Goal: Information Seeking & Learning: Compare options

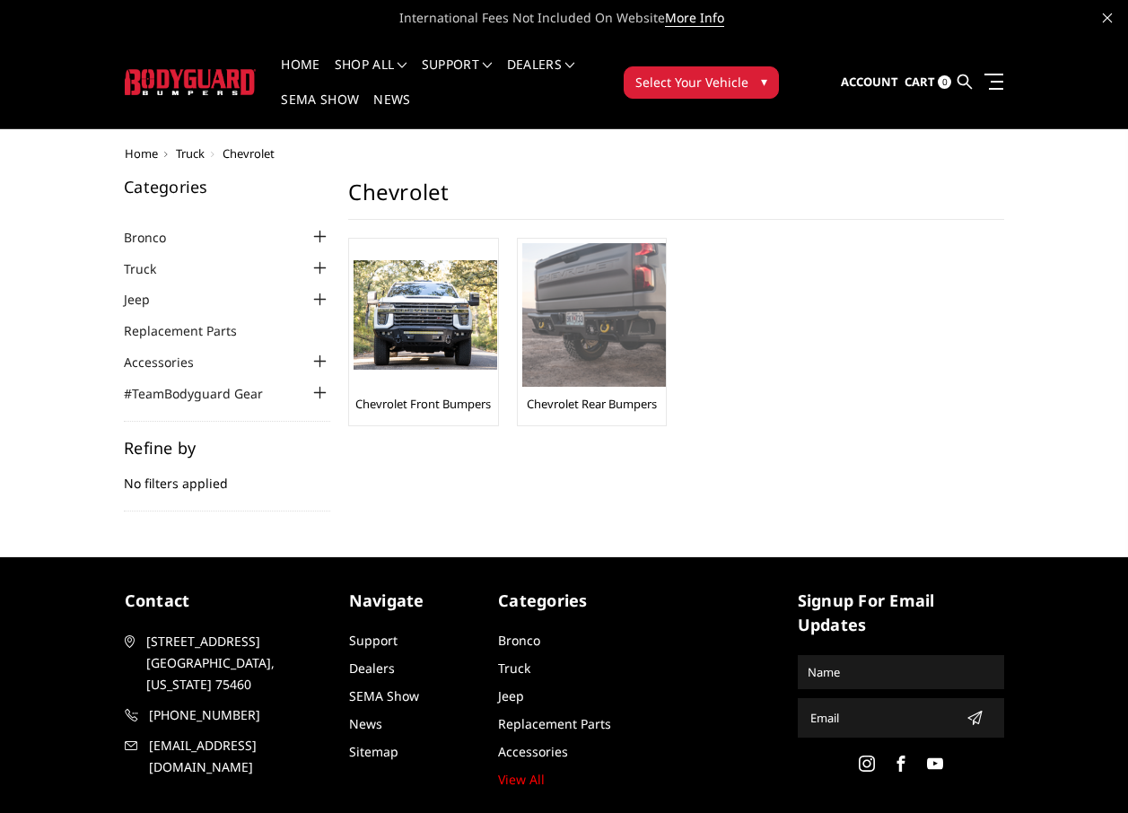
click at [613, 314] on img at bounding box center [594, 315] width 144 height 144
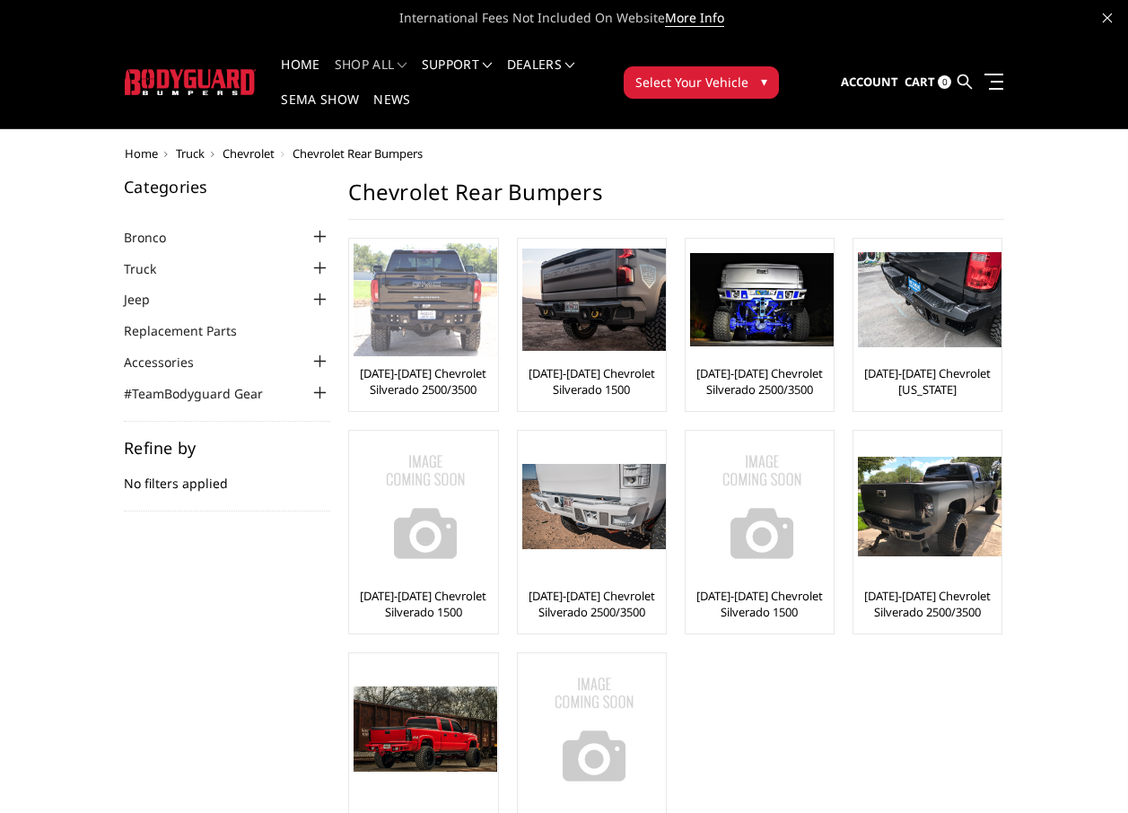
click at [450, 304] on img at bounding box center [426, 299] width 144 height 113
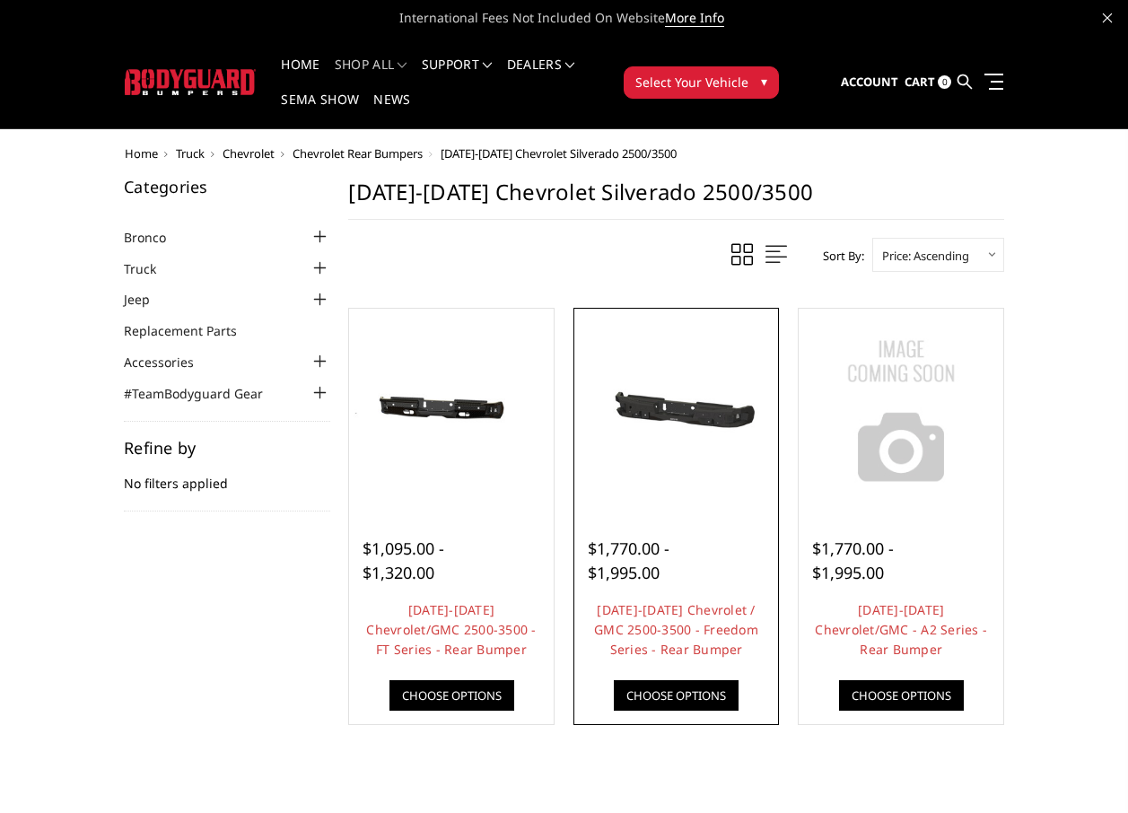
click at [716, 476] on div at bounding box center [677, 411] width 196 height 196
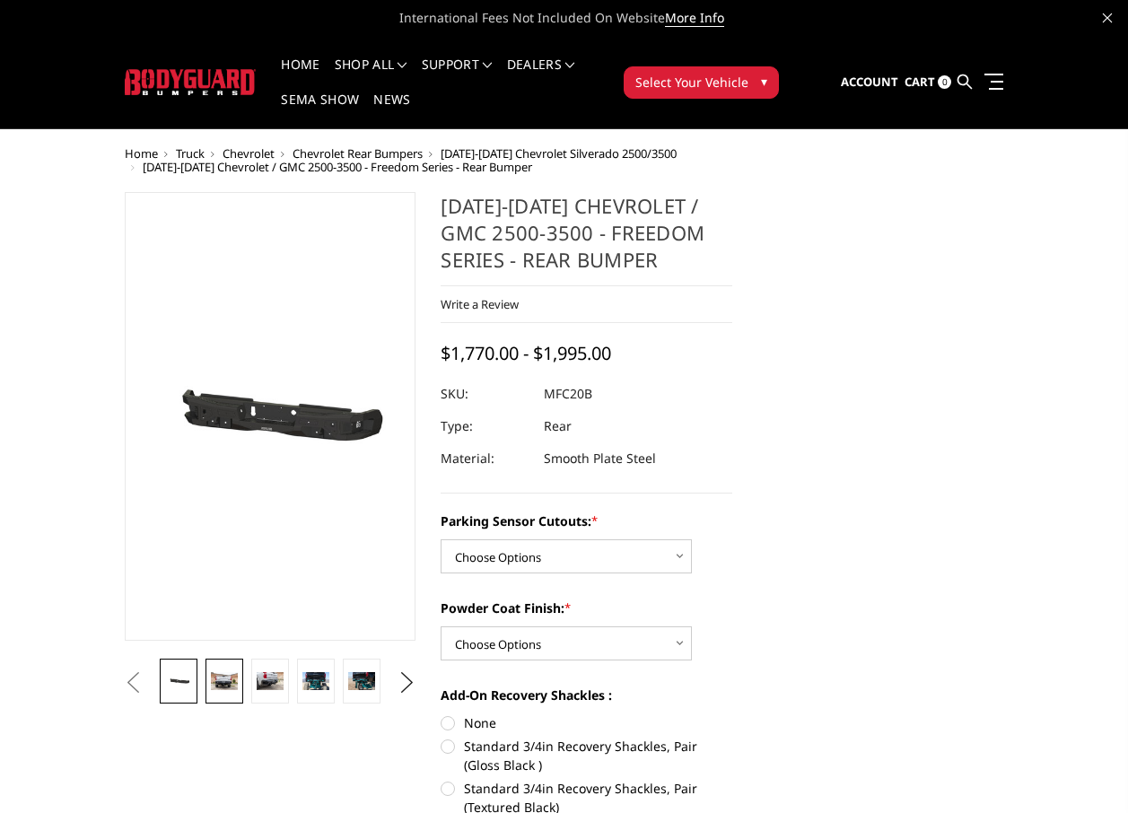
click at [223, 680] on img at bounding box center [224, 680] width 26 height 17
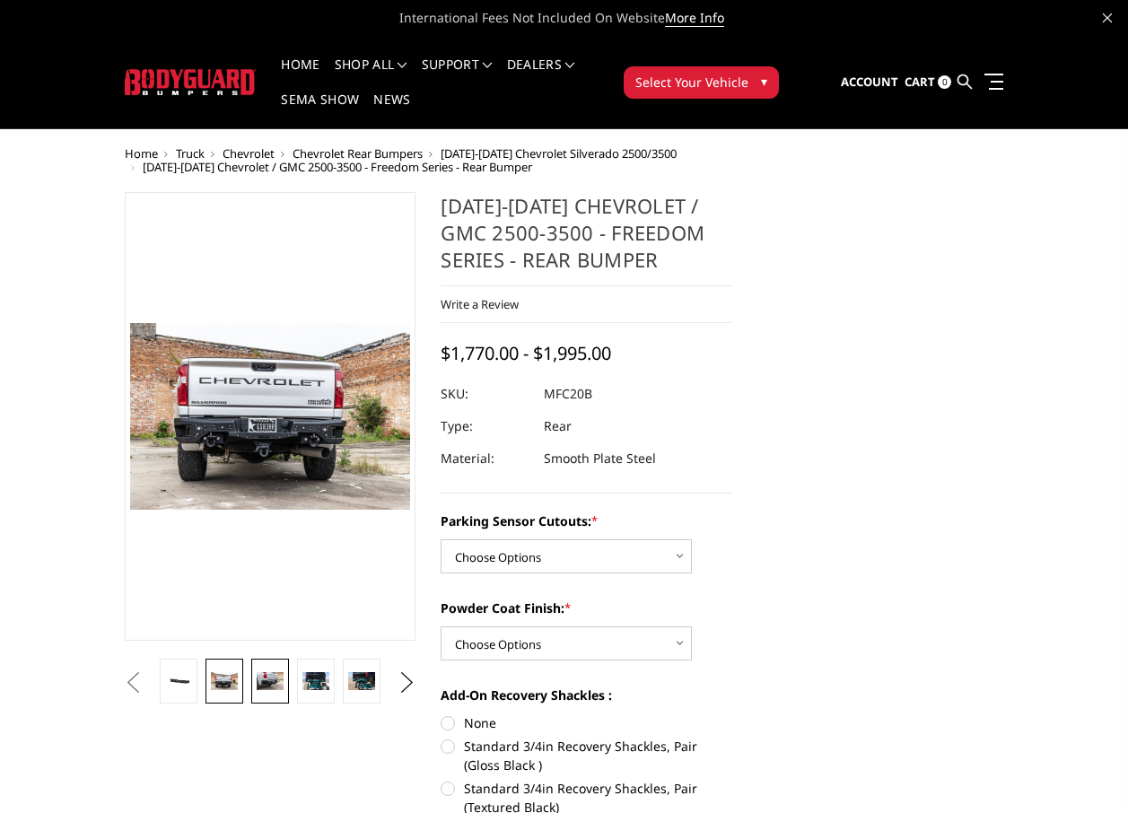
click at [267, 671] on link at bounding box center [269, 681] width 37 height 45
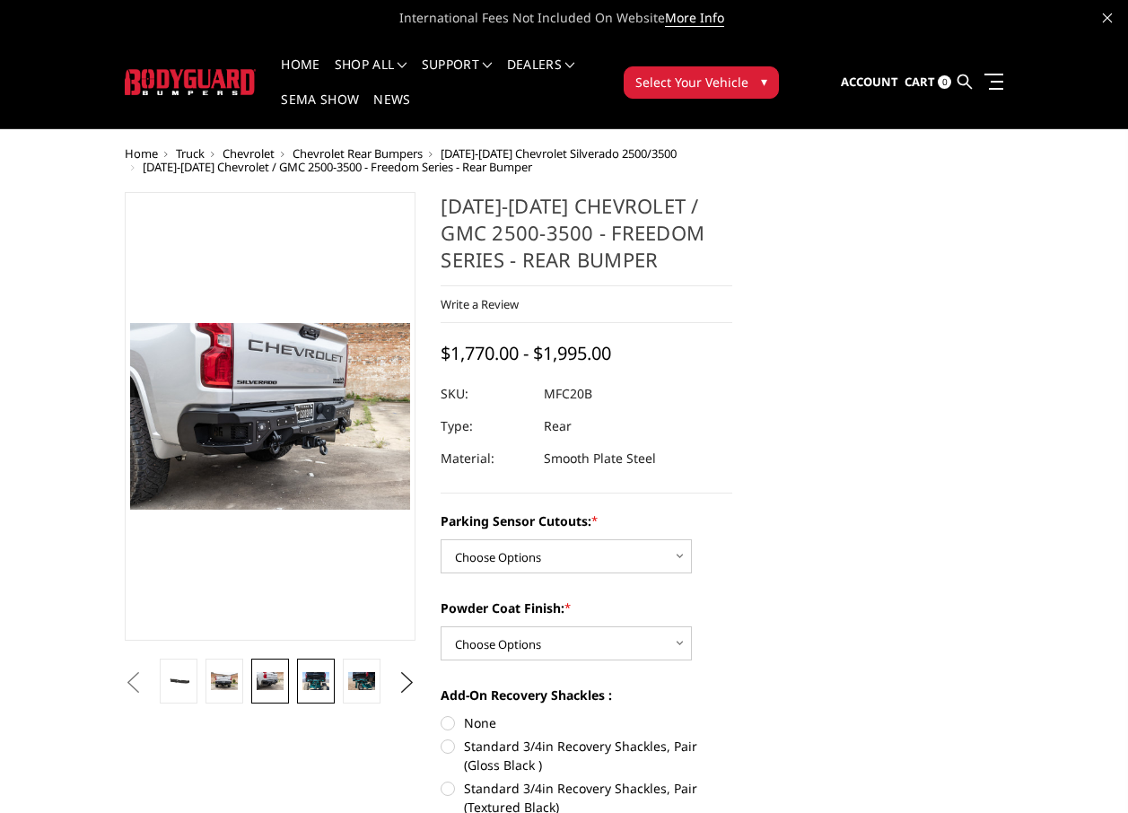
click at [311, 672] on img at bounding box center [315, 680] width 26 height 17
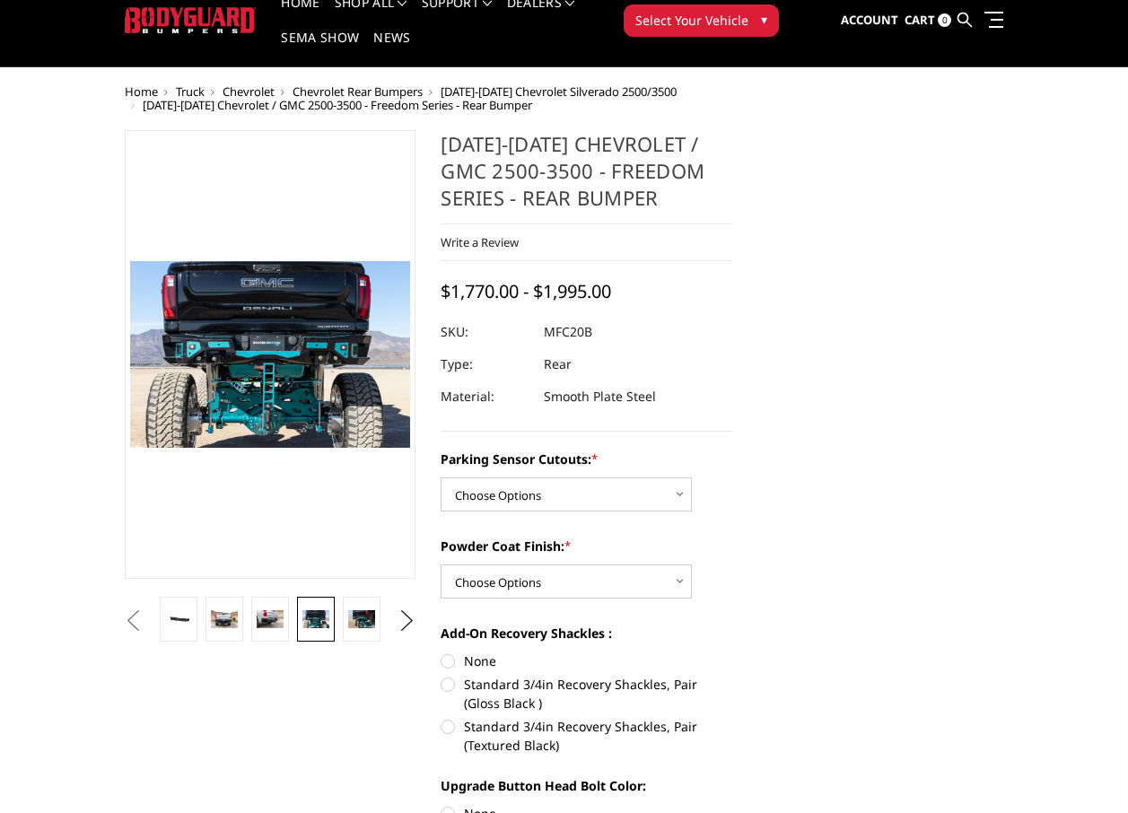
scroll to position [90, 0]
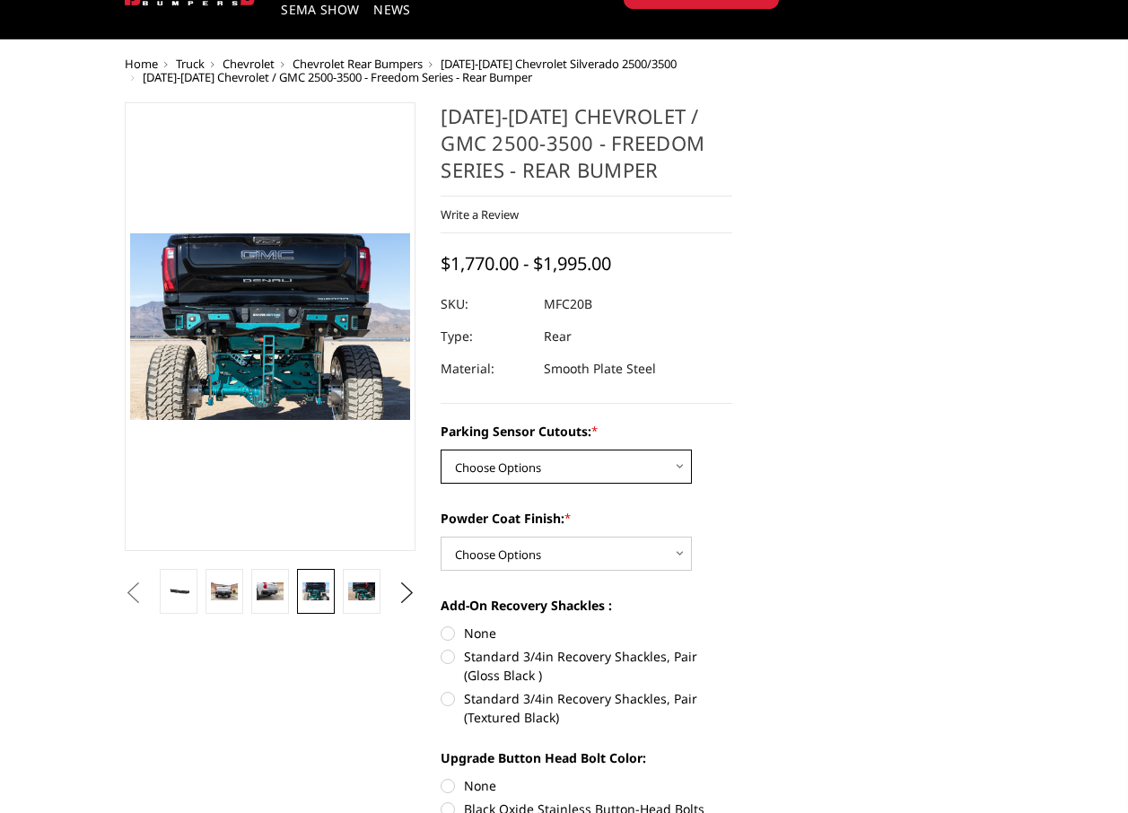
click at [681, 468] on select "Choose Options No - Without Parking Sensor Cutouts Yes - With Parking Sensor Cu…" at bounding box center [566, 467] width 251 height 34
select select "2870"
click at [441, 450] on select "Choose Options No - Without Parking Sensor Cutouts Yes - With Parking Sensor Cu…" at bounding box center [566, 467] width 251 height 34
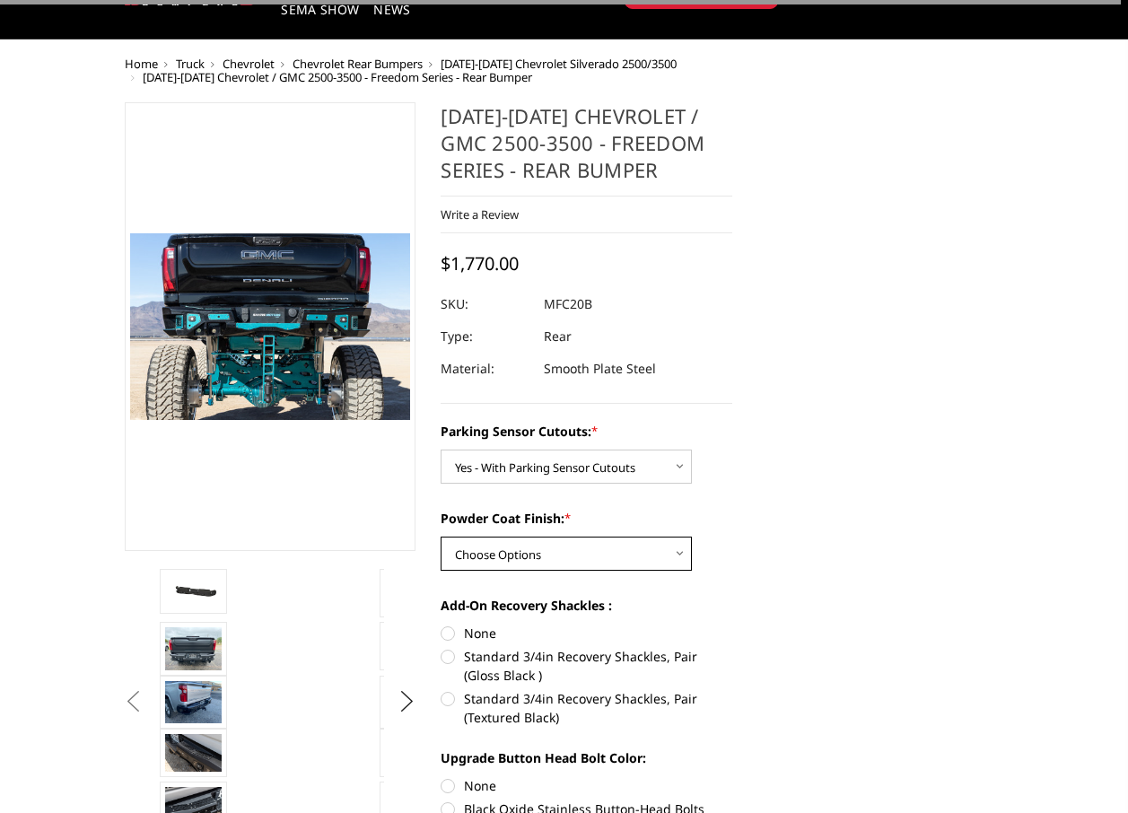
click at [673, 556] on select "Choose Options Bare Metal Texture Black Powder Coat" at bounding box center [566, 554] width 251 height 34
select select "2872"
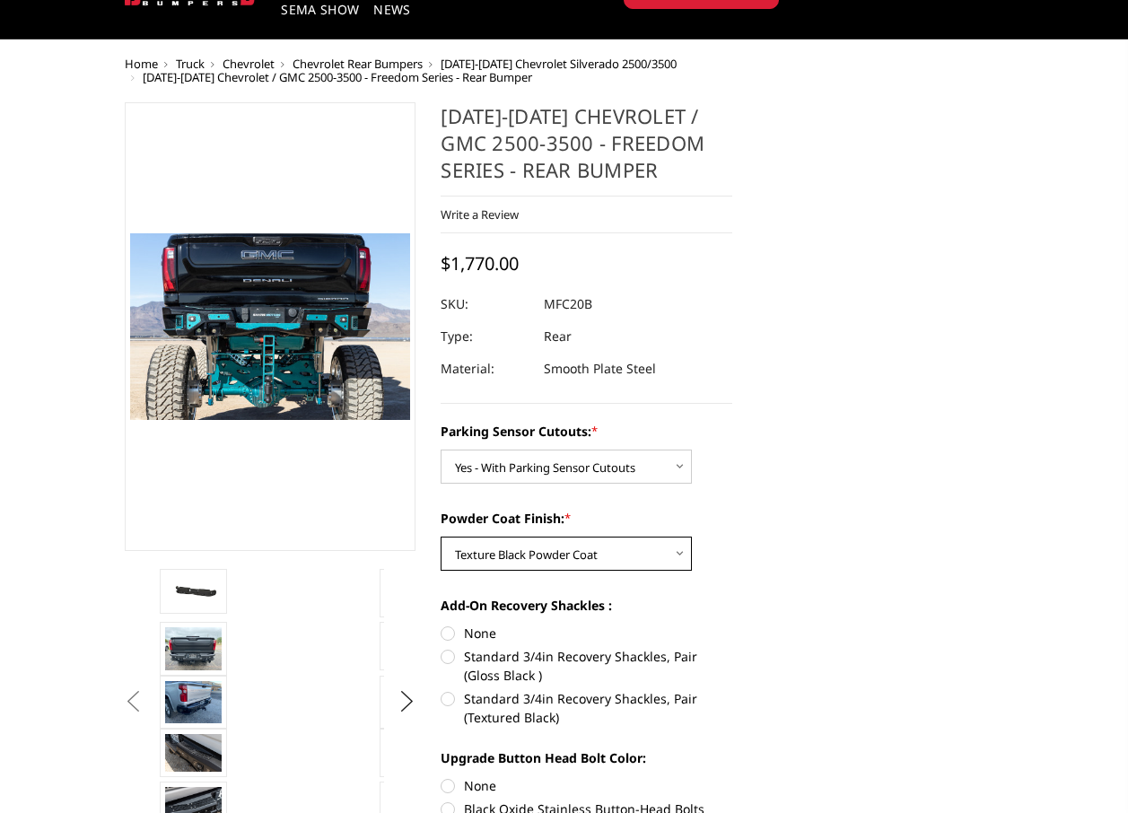
click at [441, 537] on select "Choose Options Bare Metal Texture Black Powder Coat" at bounding box center [566, 554] width 251 height 34
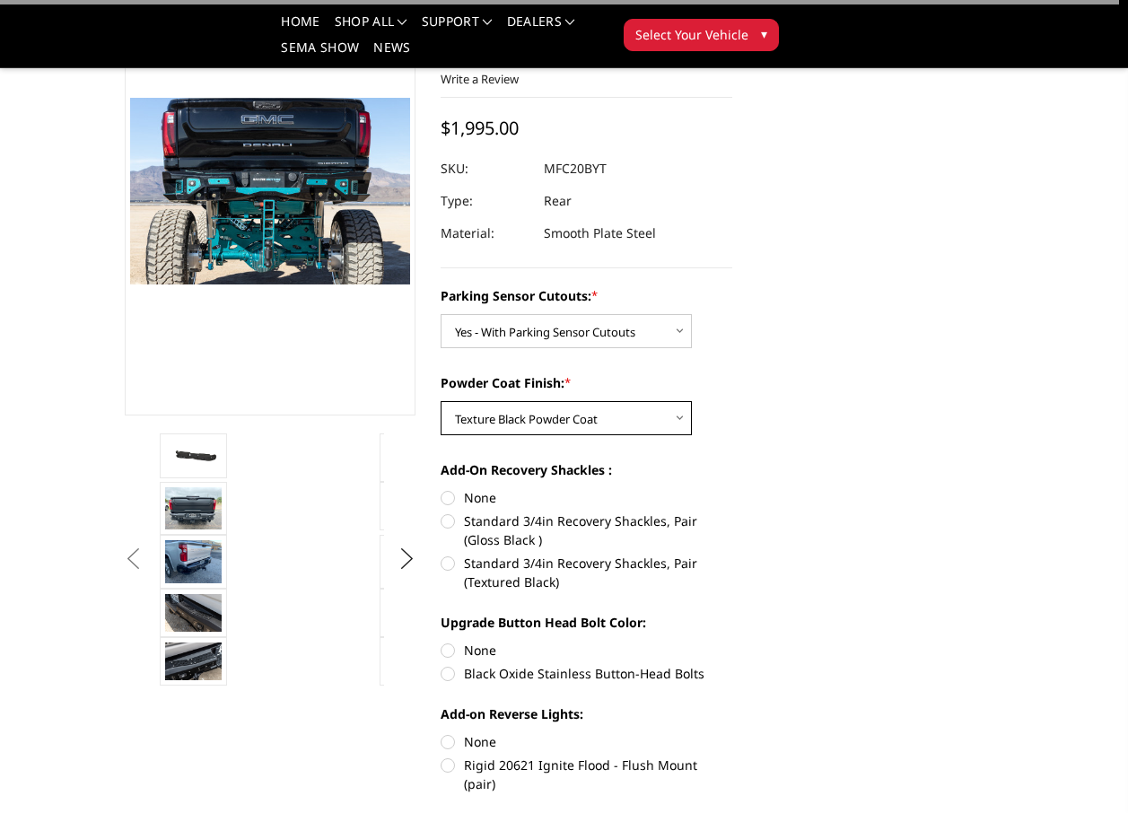
scroll to position [269, 0]
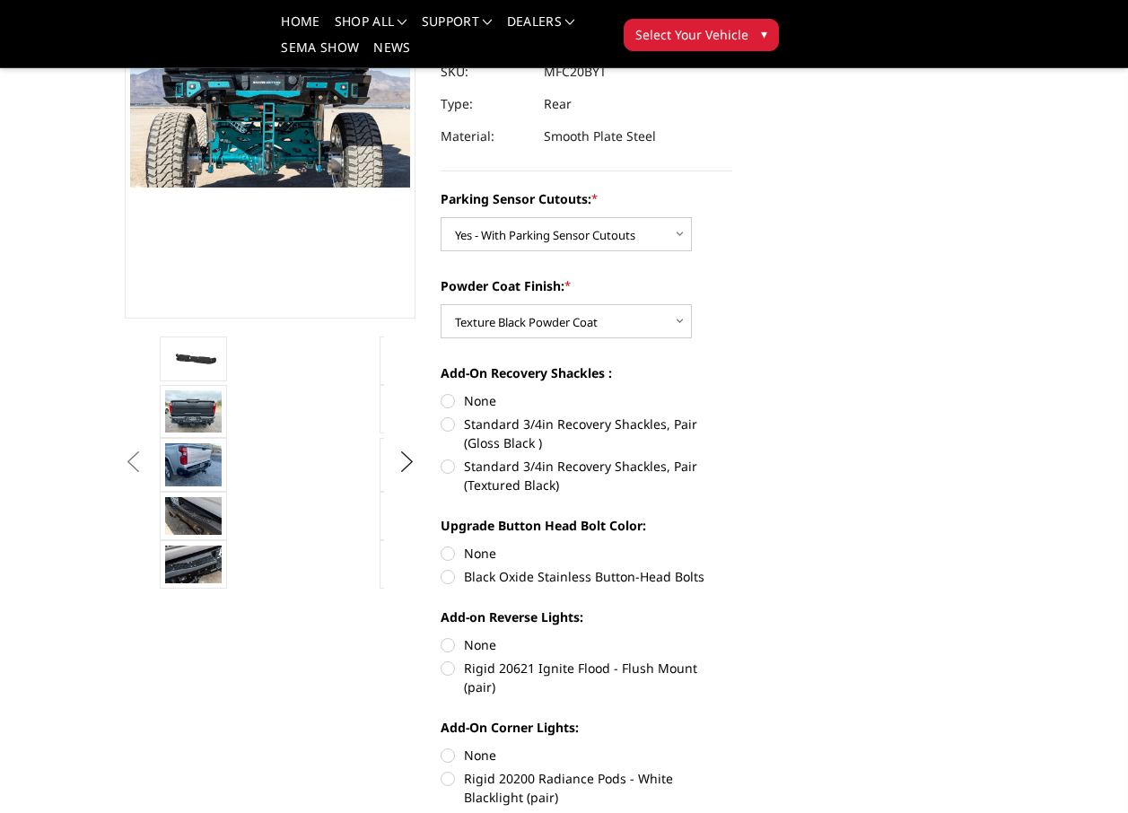
drag, startPoint x: 443, startPoint y: 471, endPoint x: 473, endPoint y: 483, distance: 31.8
click at [445, 471] on label "Standard 3/4in Recovery Shackles, Pair (Textured Black)" at bounding box center [587, 476] width 292 height 38
click at [732, 416] on input "Standard 3/4in Recovery Shackles, Pair (Textured Black)" at bounding box center [732, 415] width 1 height 1
radio input "true"
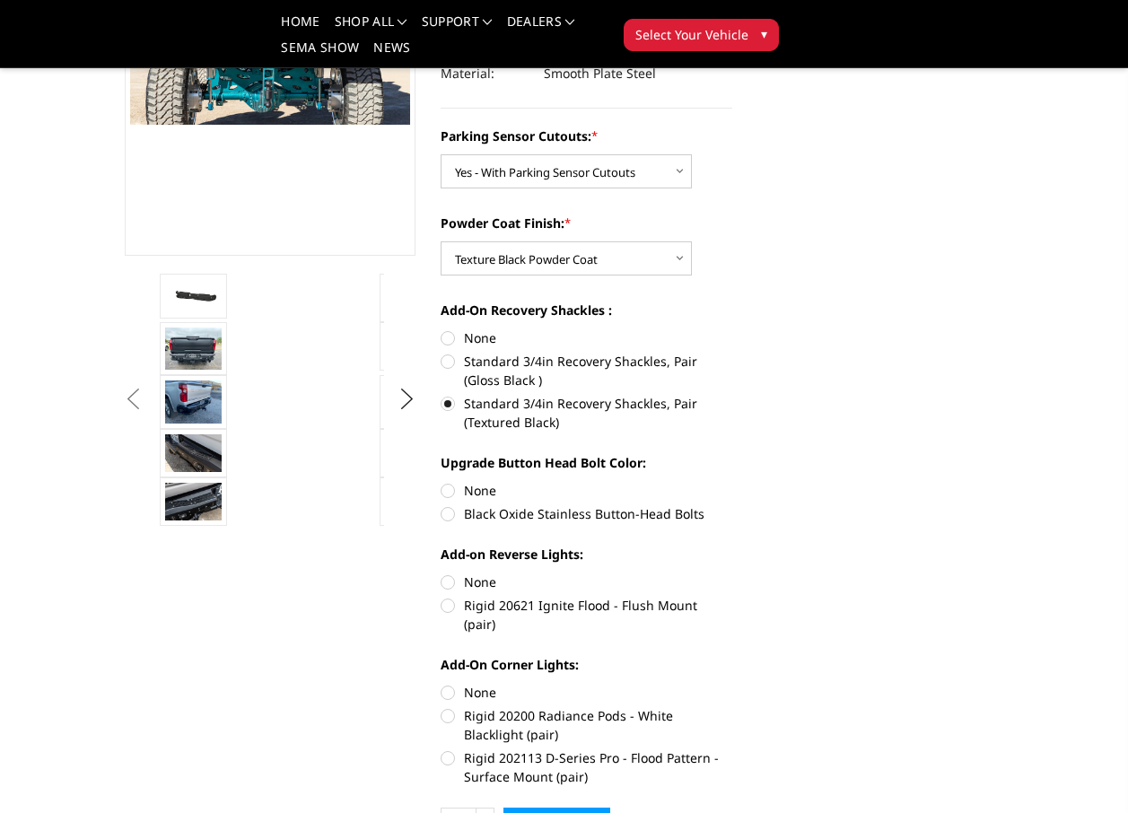
scroll to position [359, 0]
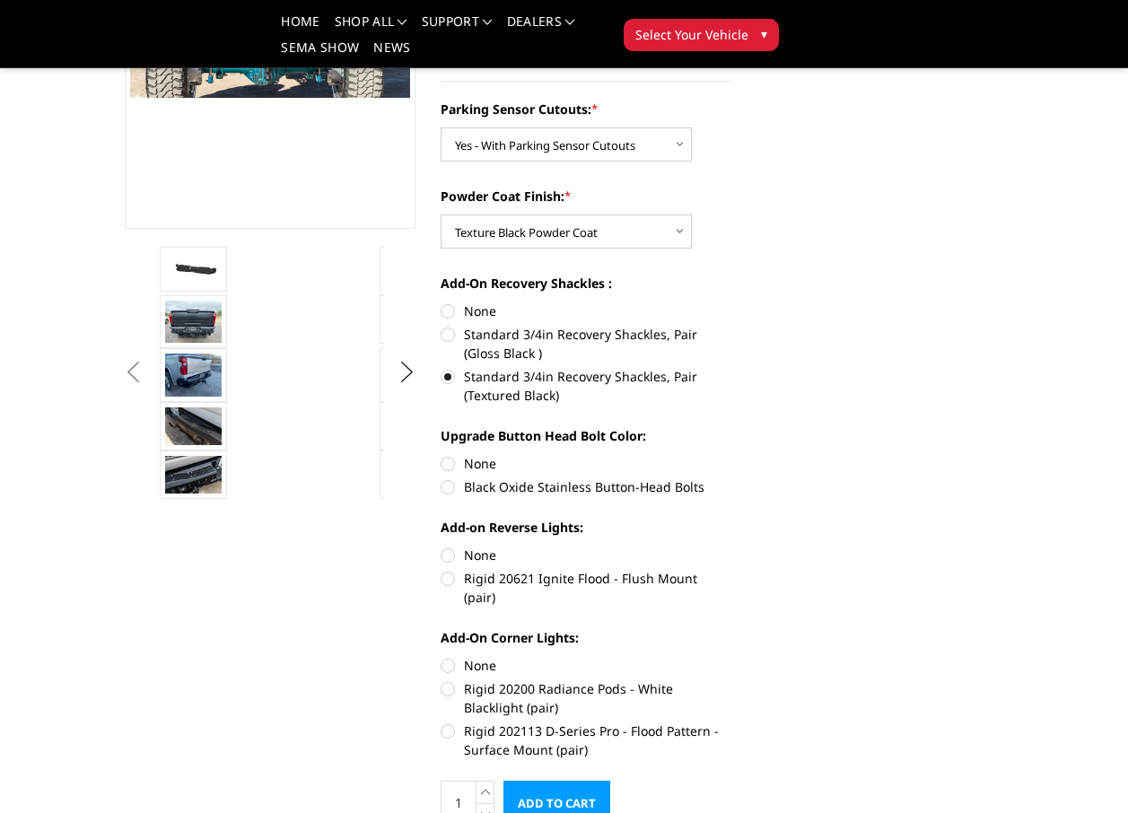
click at [446, 461] on label "None" at bounding box center [587, 463] width 292 height 19
click at [442, 455] on input "None" at bounding box center [441, 454] width 1 height 1
radio input "true"
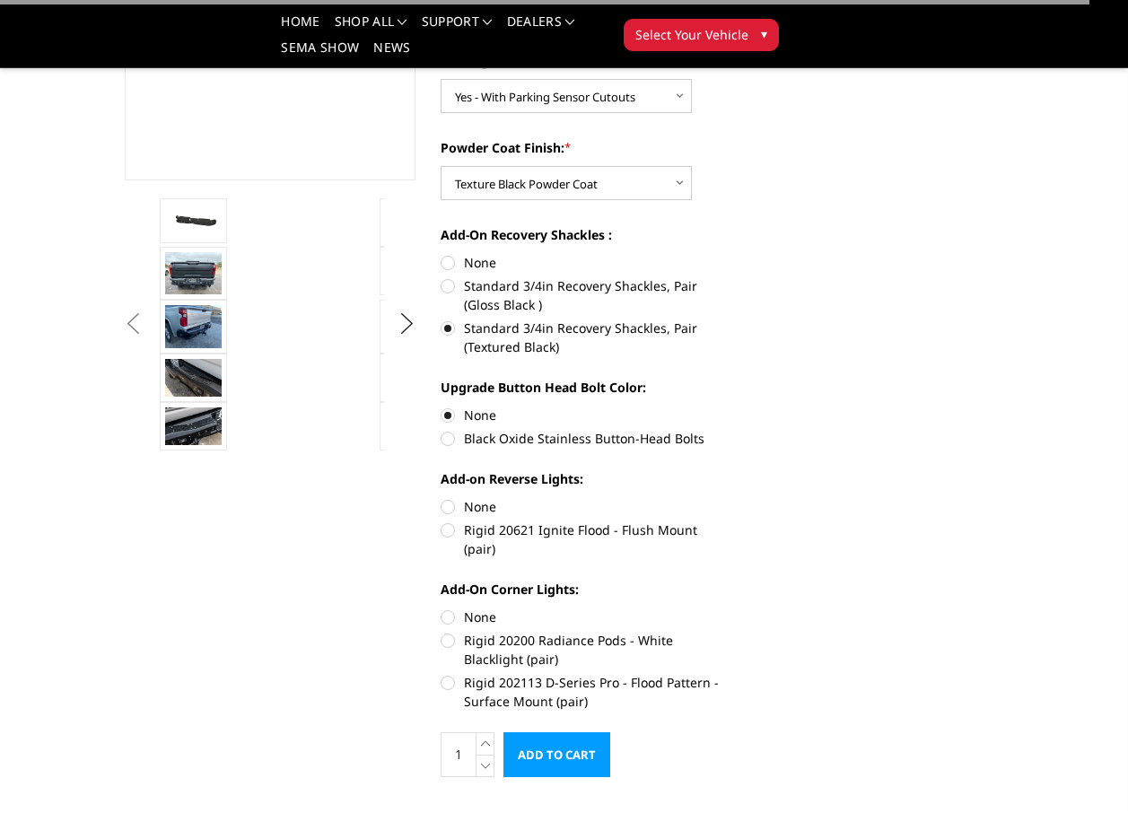
scroll to position [449, 0]
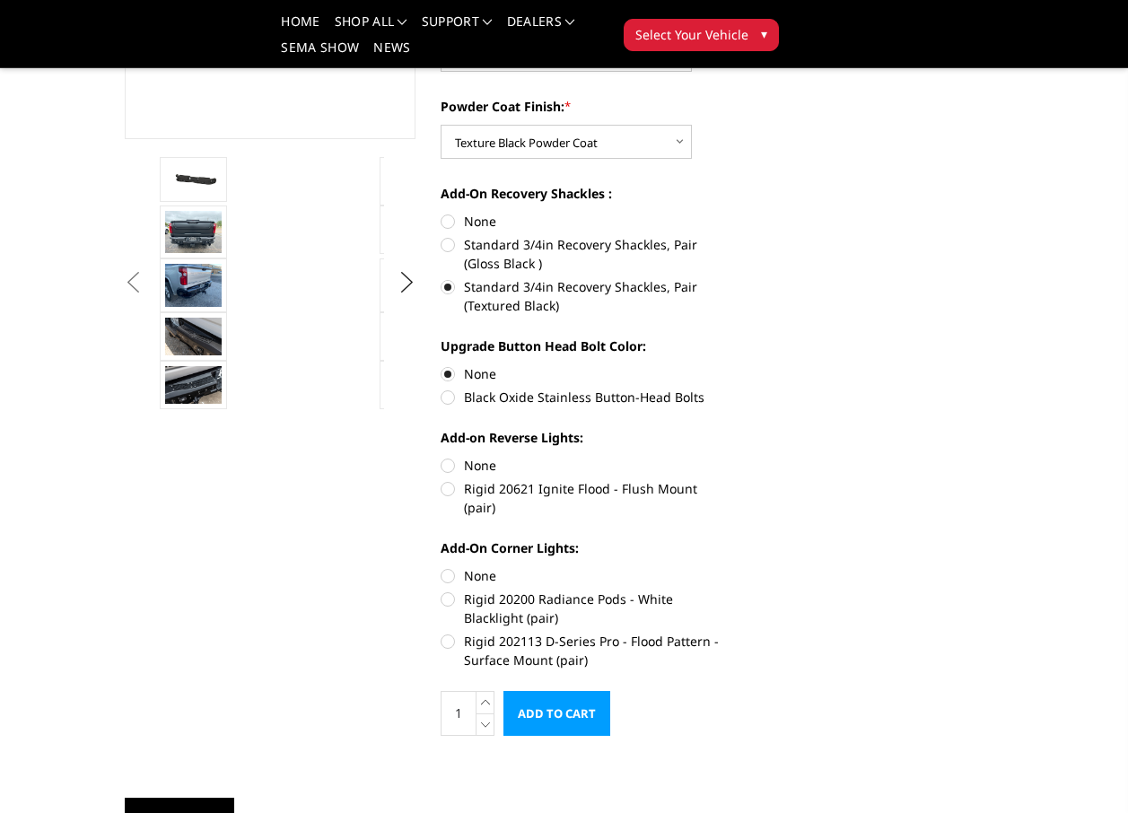
click at [449, 488] on label "Rigid 20621 Ignite Flood - Flush Mount (pair)" at bounding box center [587, 498] width 292 height 38
click at [732, 457] on input "Rigid 20621 Ignite Flood - Flush Mount (pair)" at bounding box center [732, 456] width 1 height 1
radio input "true"
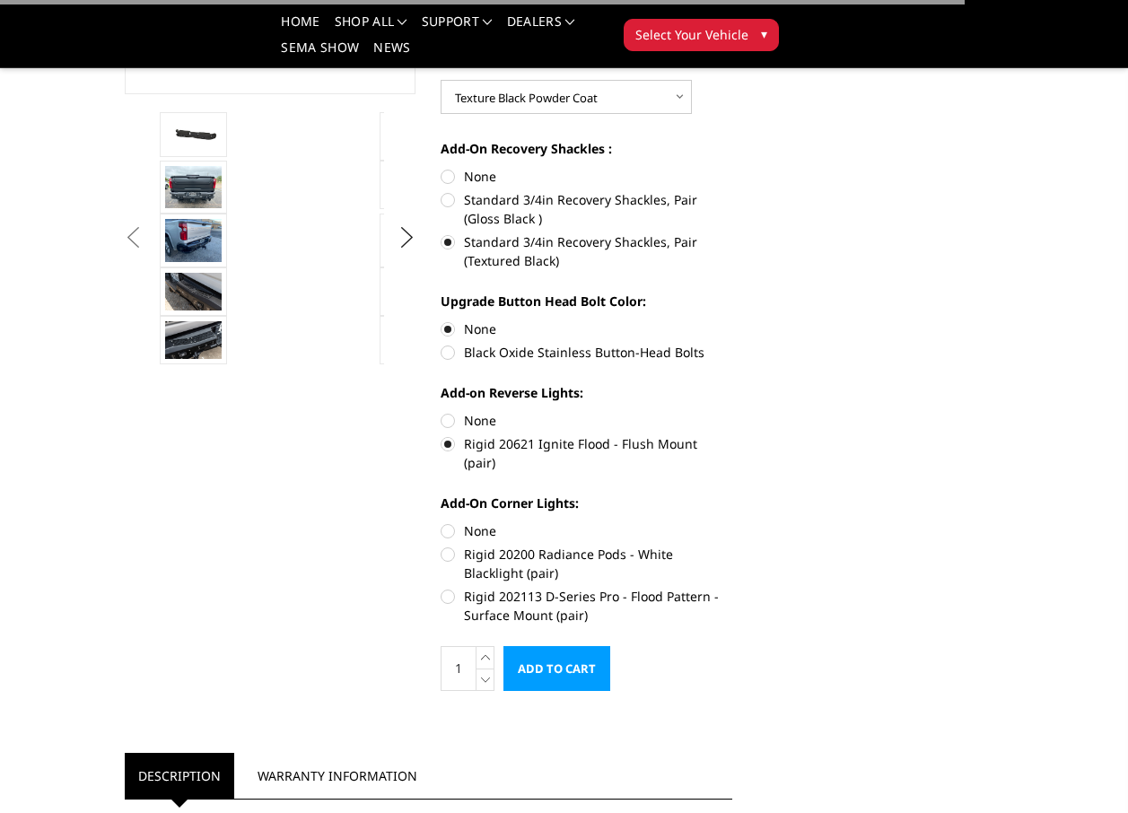
scroll to position [538, 0]
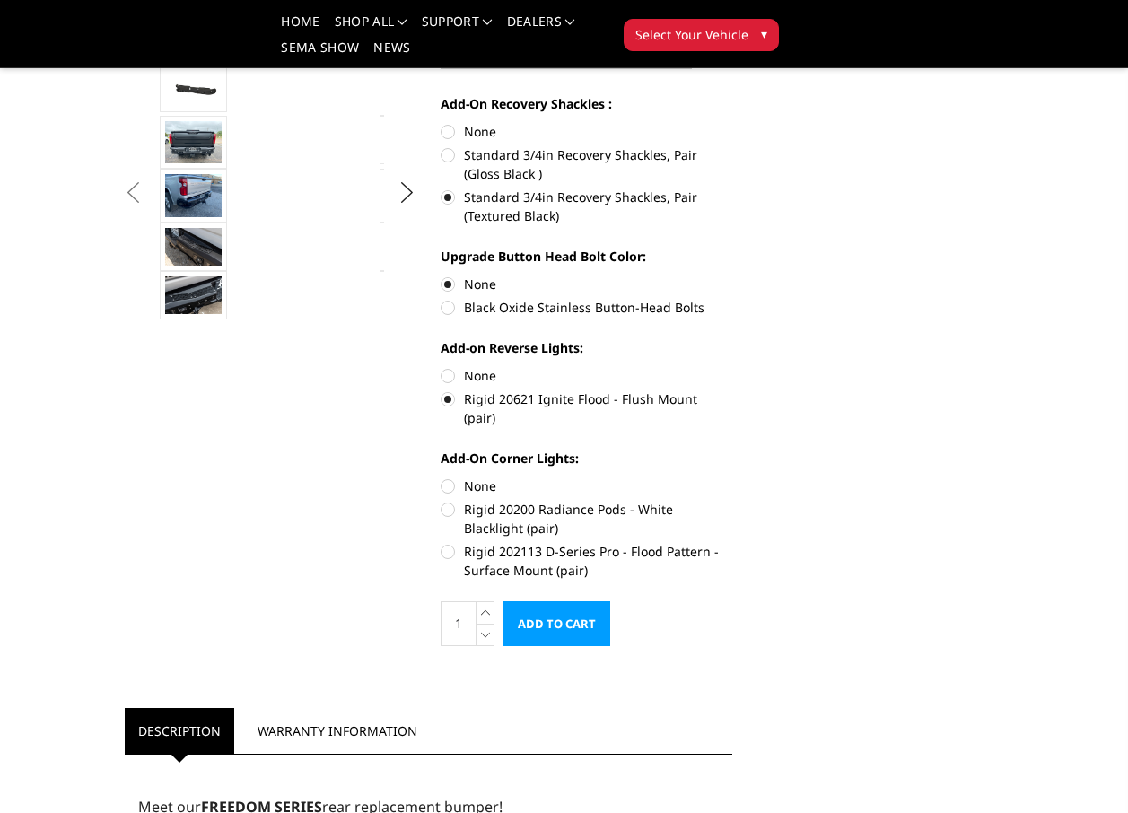
click at [450, 477] on label "None" at bounding box center [587, 486] width 292 height 19
click at [442, 477] on input "None" at bounding box center [441, 477] width 1 height 1
radio input "true"
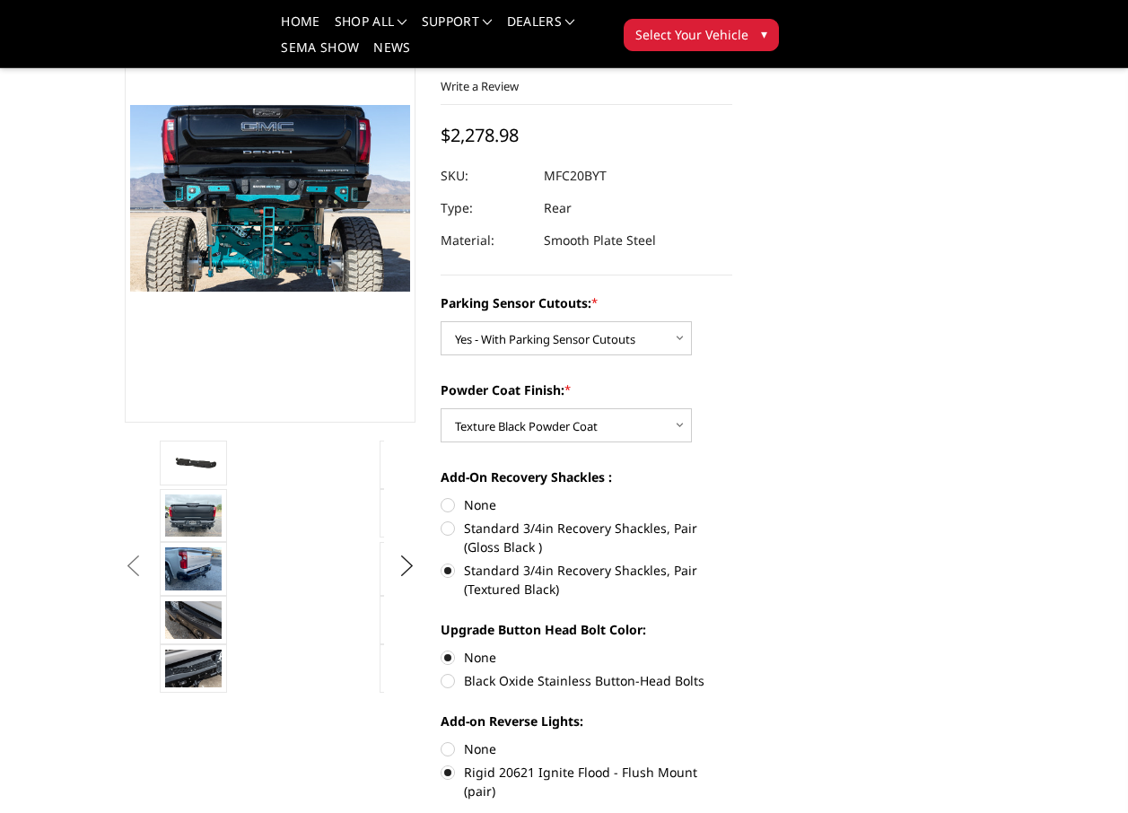
scroll to position [0, 0]
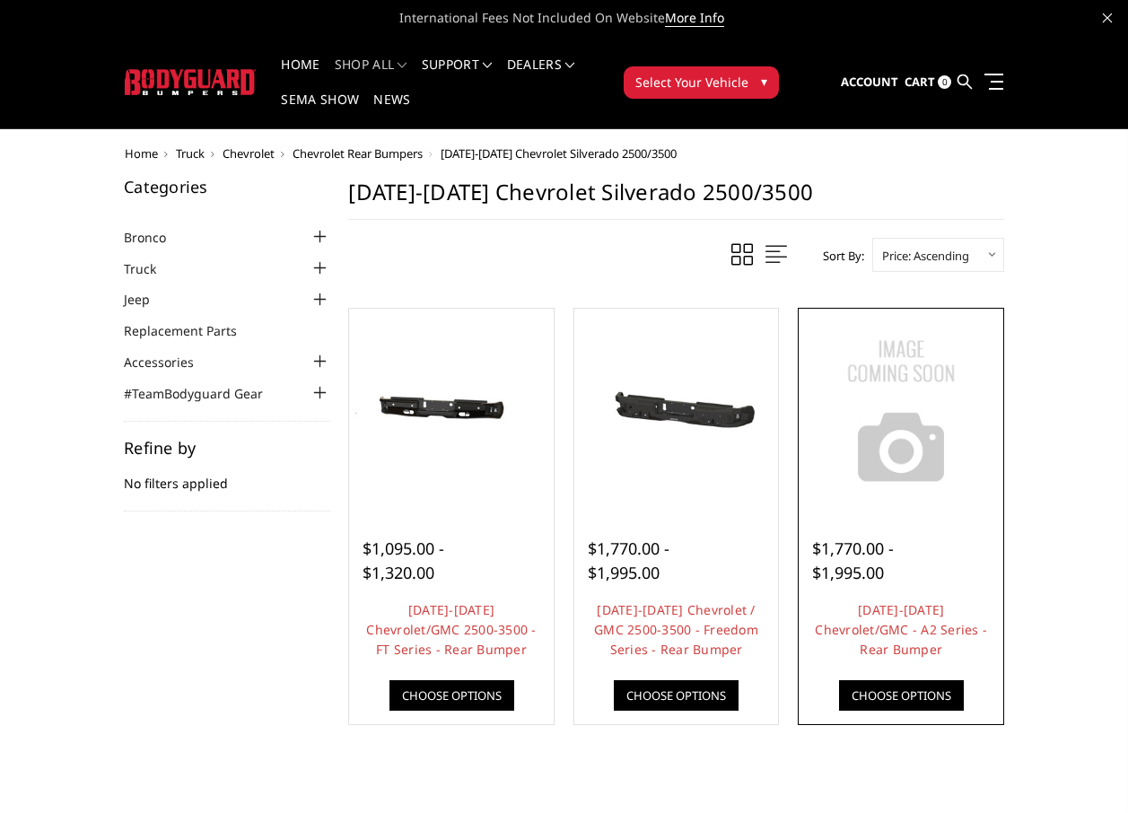
click at [908, 474] on img at bounding box center [901, 411] width 196 height 196
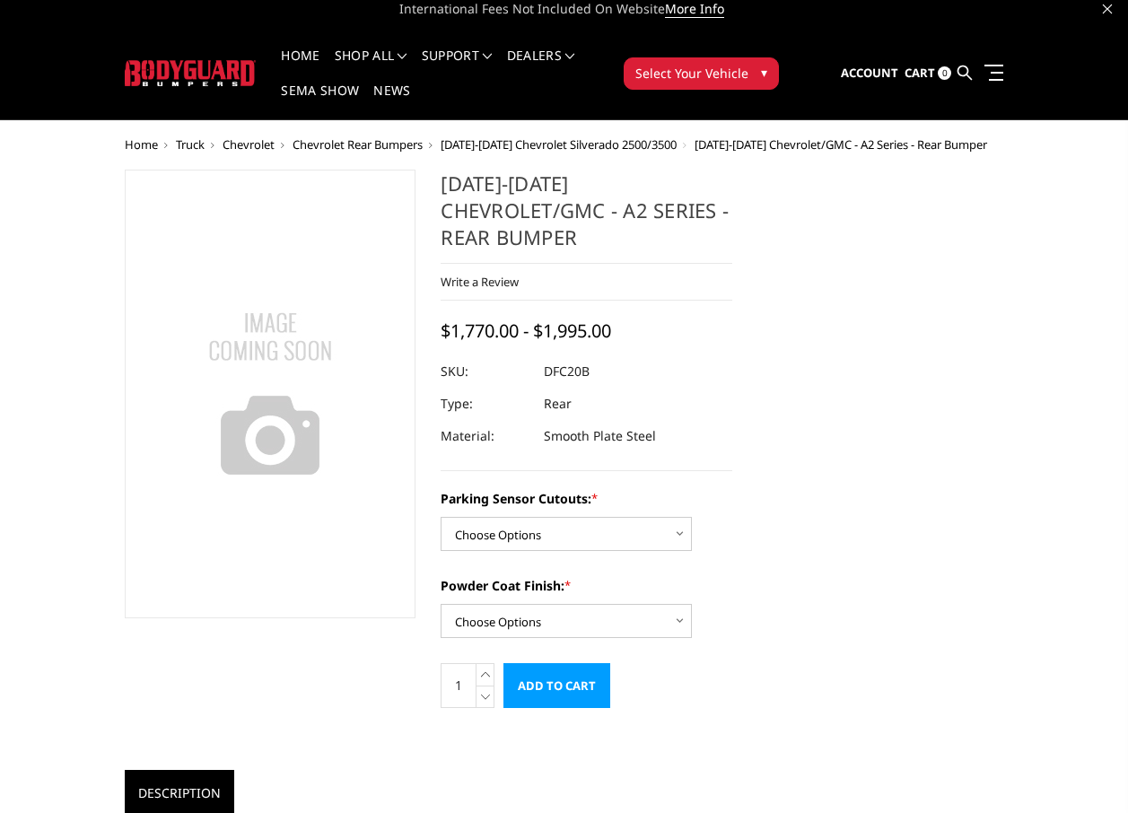
scroll to position [5, 0]
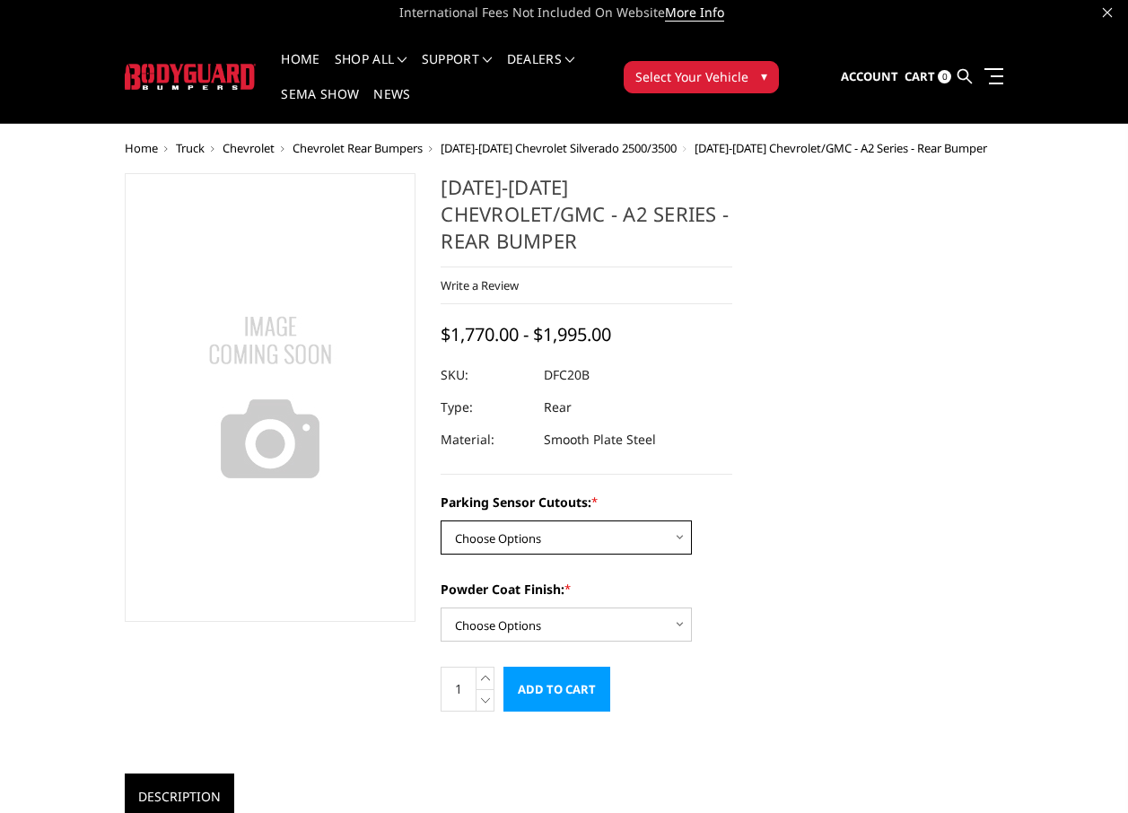
click at [676, 521] on select "Choose Options No - Without Parking Sensor Cutouts Yes - With Parking Sensor Cu…" at bounding box center [566, 538] width 251 height 34
select select "2261"
click at [441, 521] on select "Choose Options No - Without Parking Sensor Cutouts Yes - With Parking Sensor Cu…" at bounding box center [566, 538] width 251 height 34
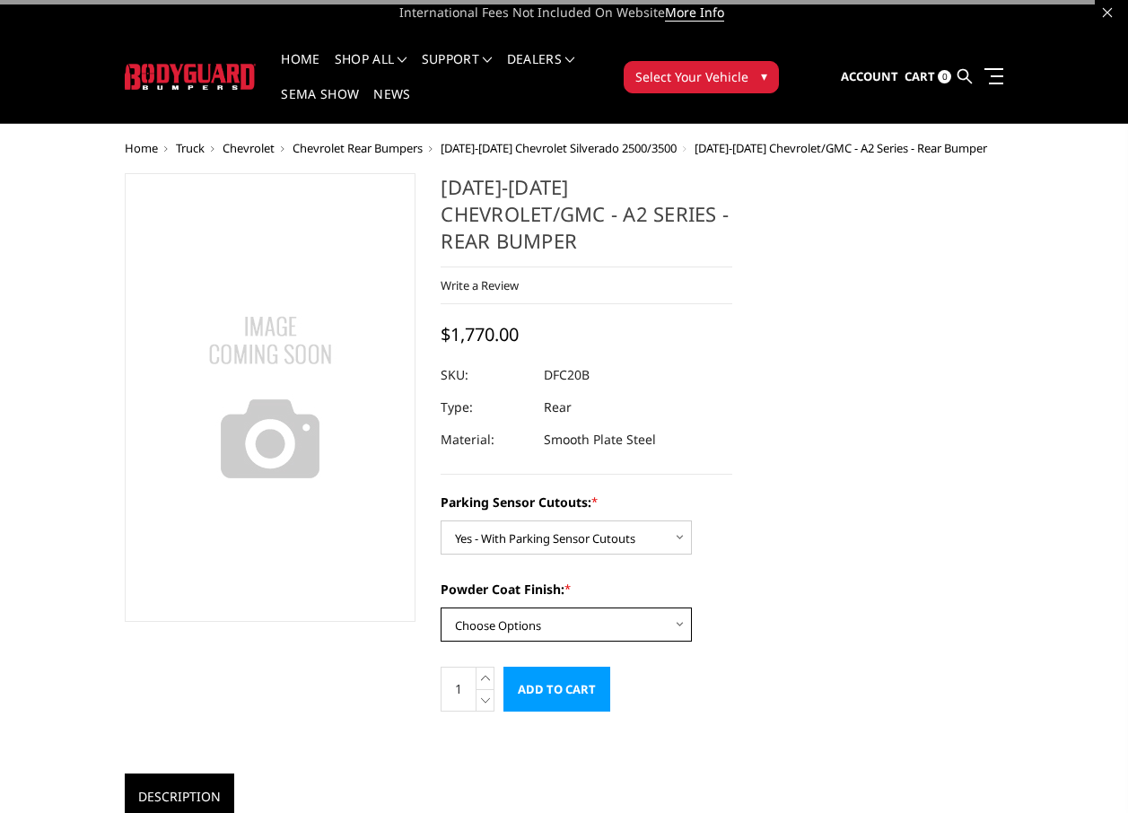
click at [678, 608] on select "Choose Options Bare Metal Textured Black Powder Coat" at bounding box center [566, 625] width 251 height 34
select select "2263"
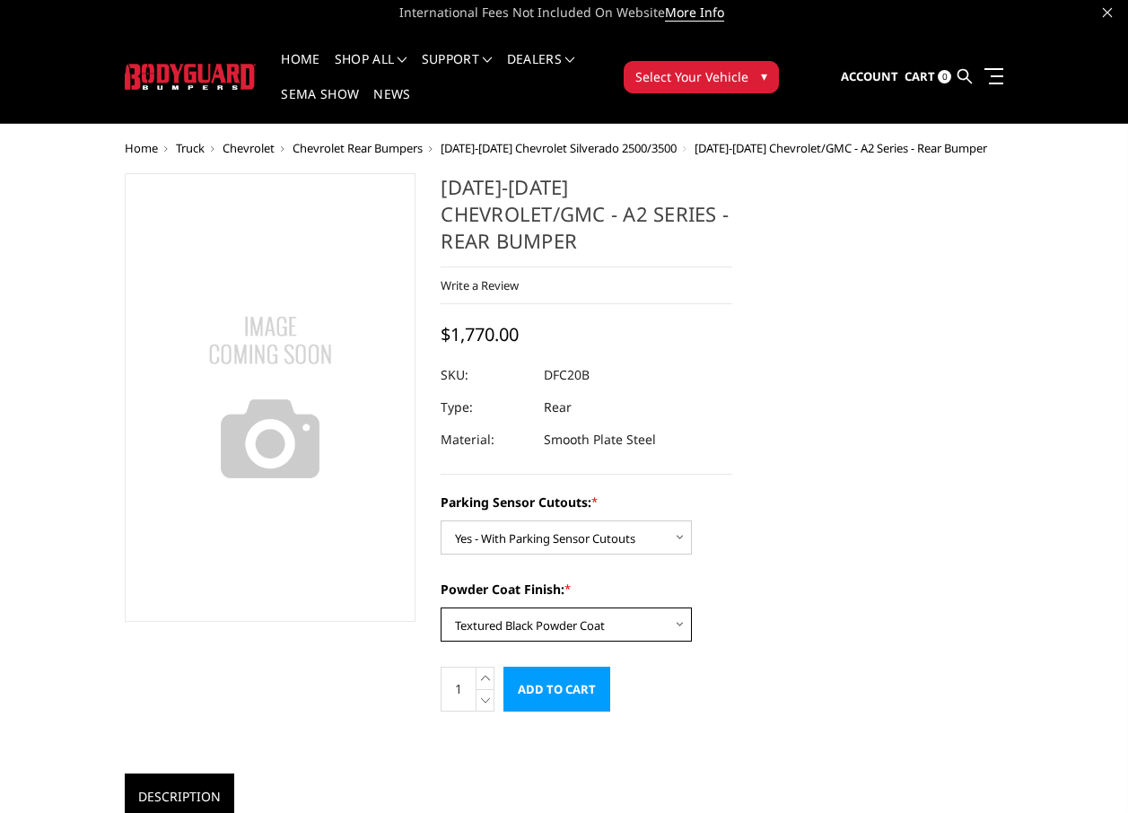
click at [441, 608] on select "Choose Options Bare Metal Textured Black Powder Coat" at bounding box center [566, 625] width 251 height 34
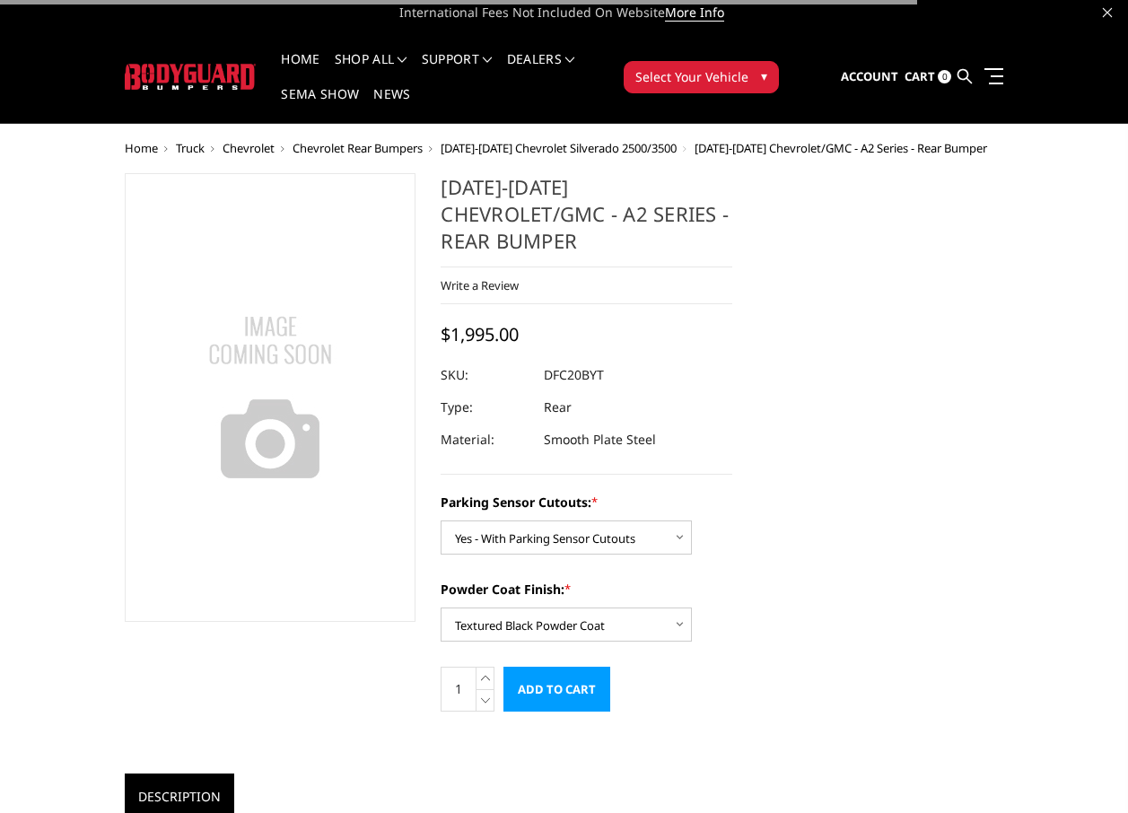
click at [701, 774] on ul "Description" at bounding box center [429, 797] width 608 height 47
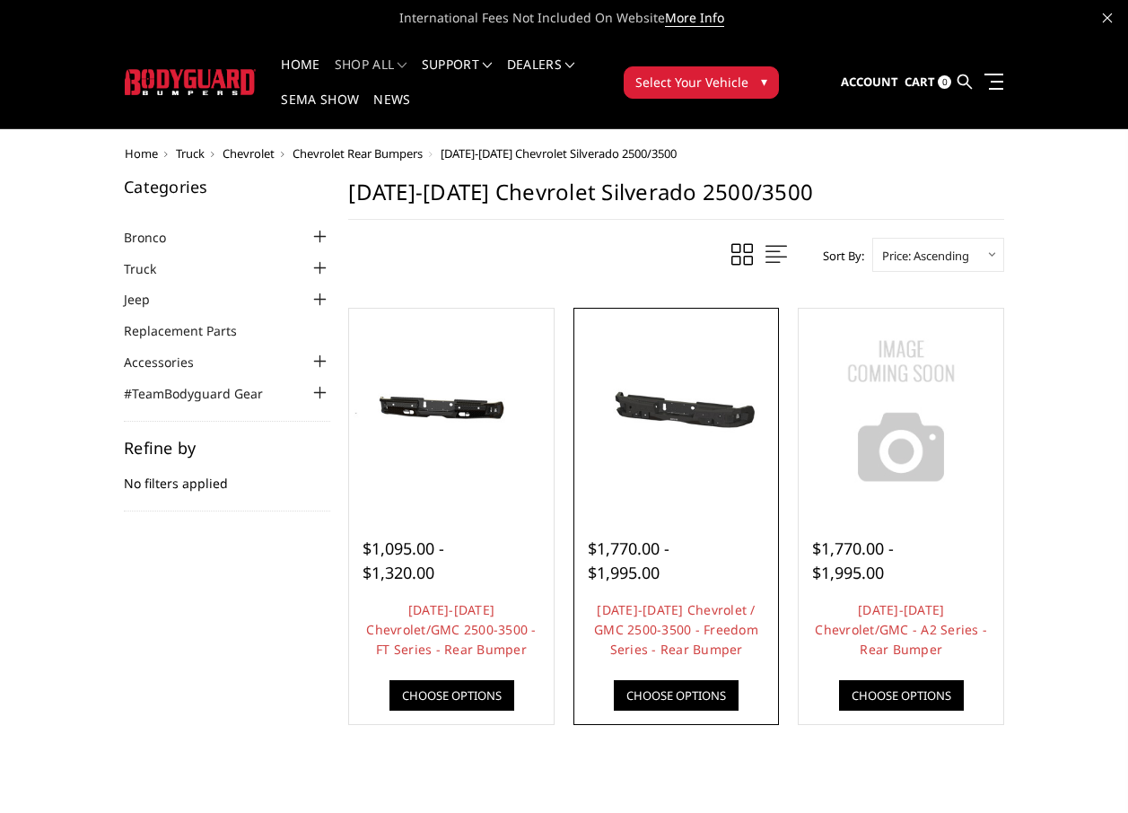
click at [667, 444] on img at bounding box center [677, 410] width 196 height 92
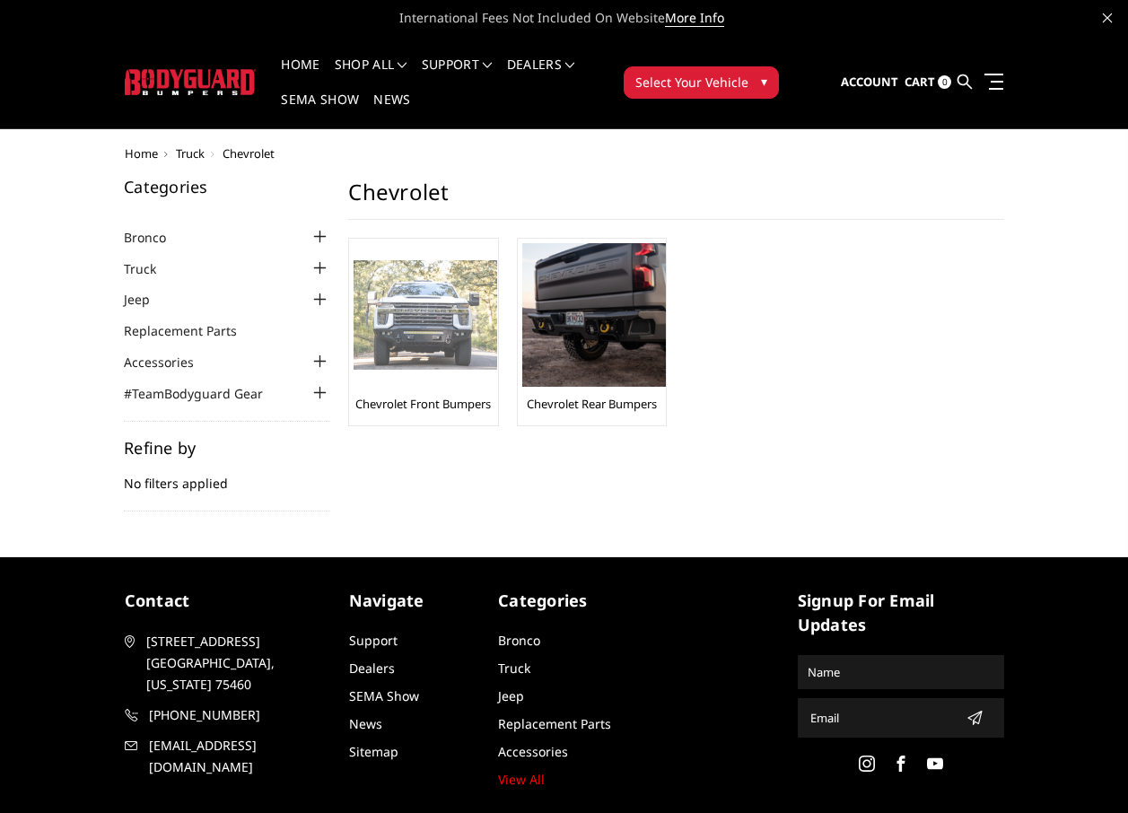
click at [397, 342] on img at bounding box center [426, 315] width 144 height 110
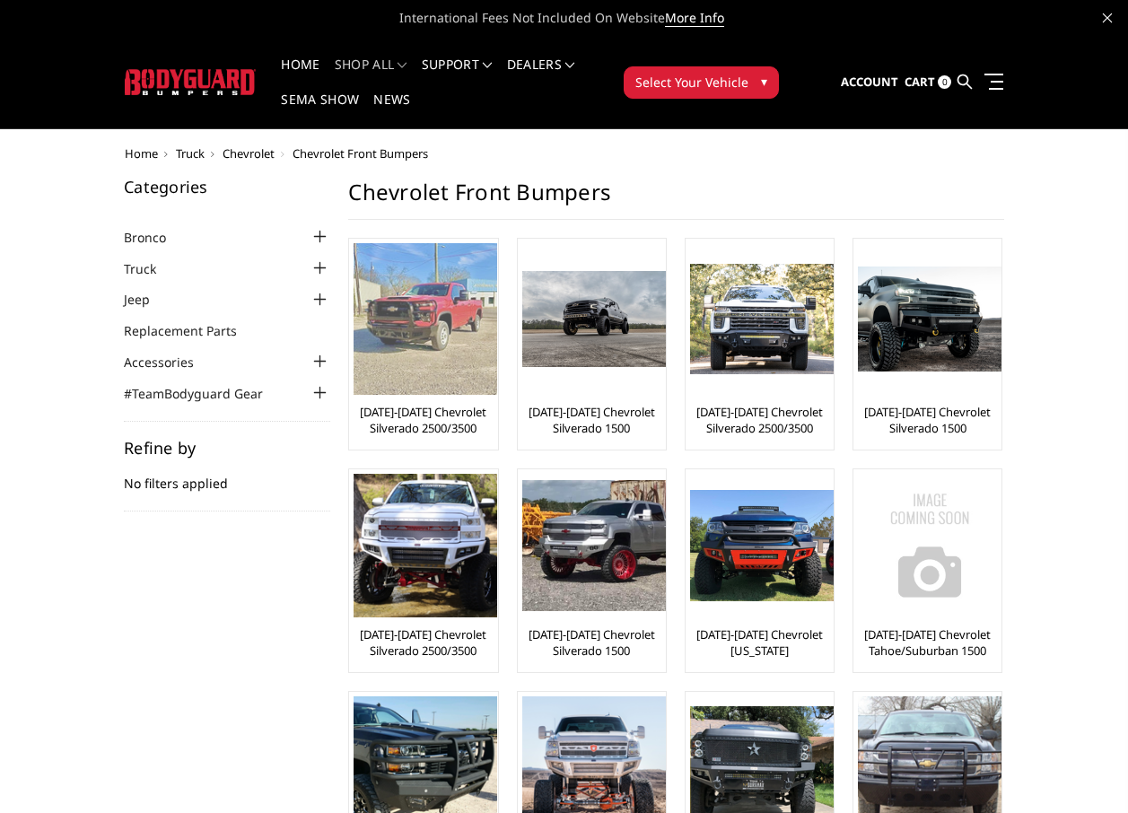
click at [470, 346] on img at bounding box center [426, 319] width 144 height 152
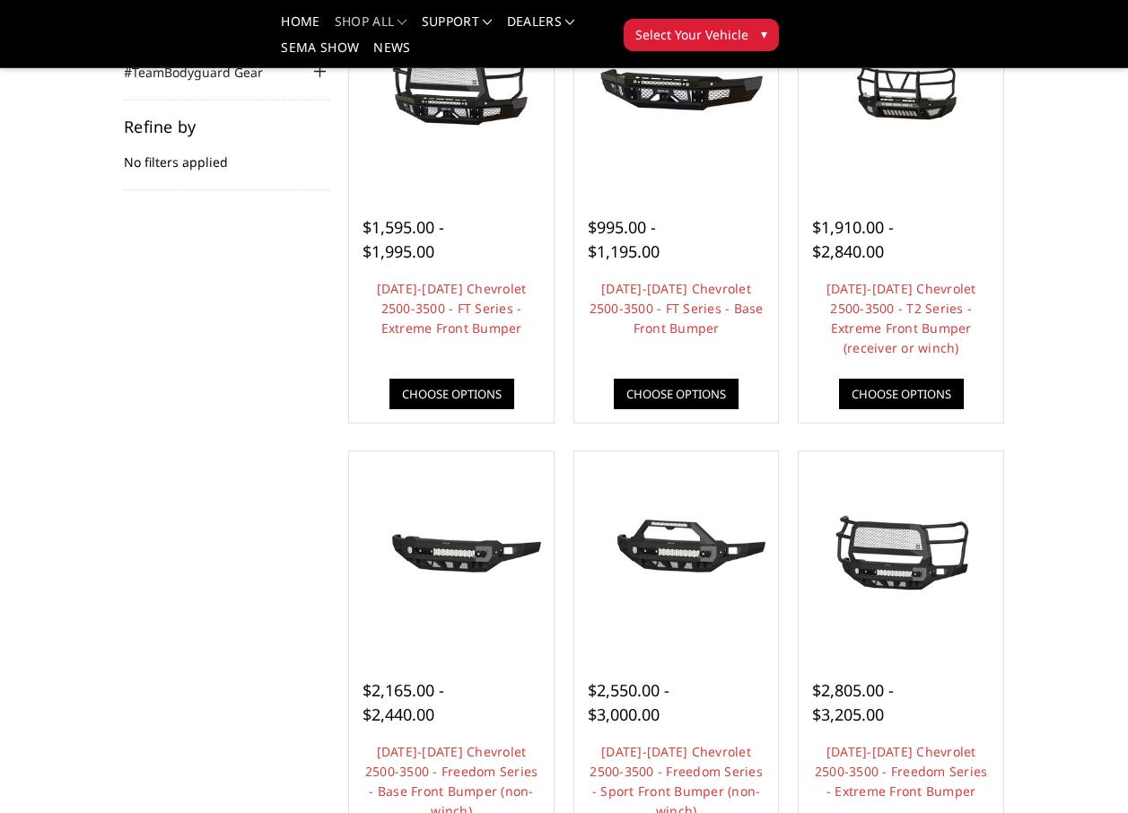
scroll to position [269, 0]
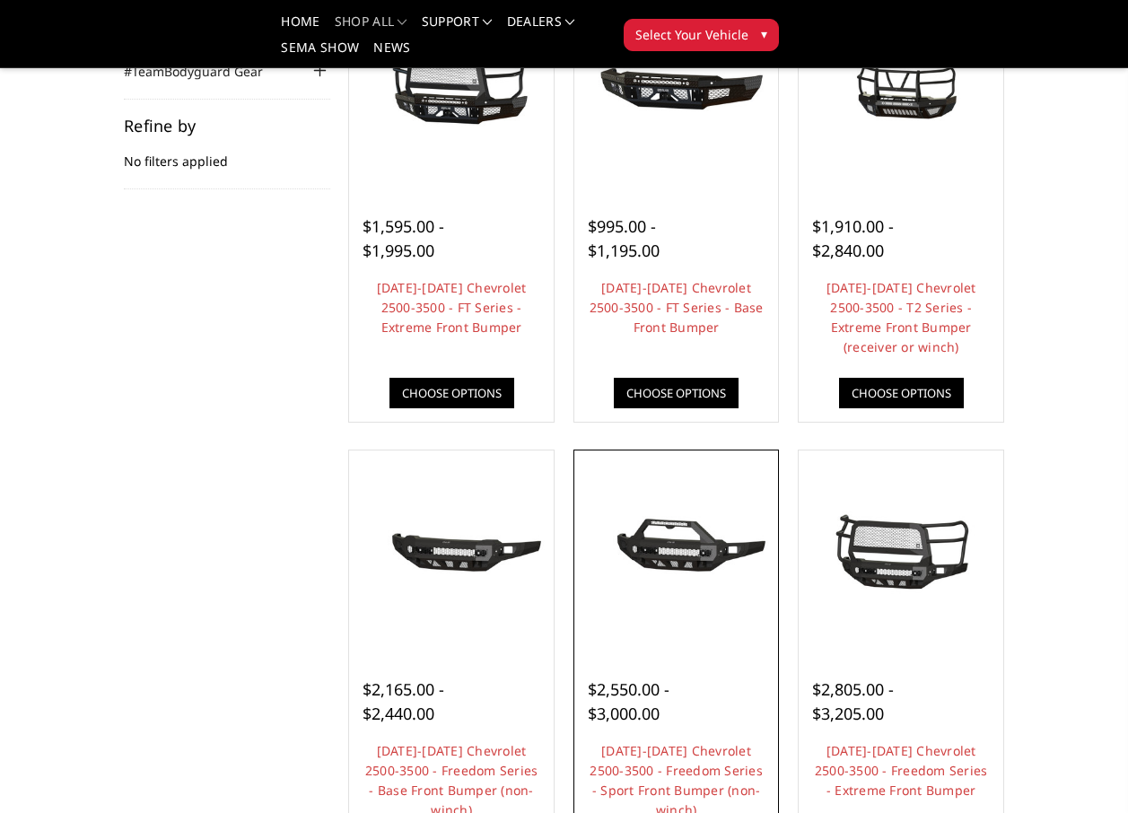
click at [657, 551] on img at bounding box center [677, 552] width 196 height 92
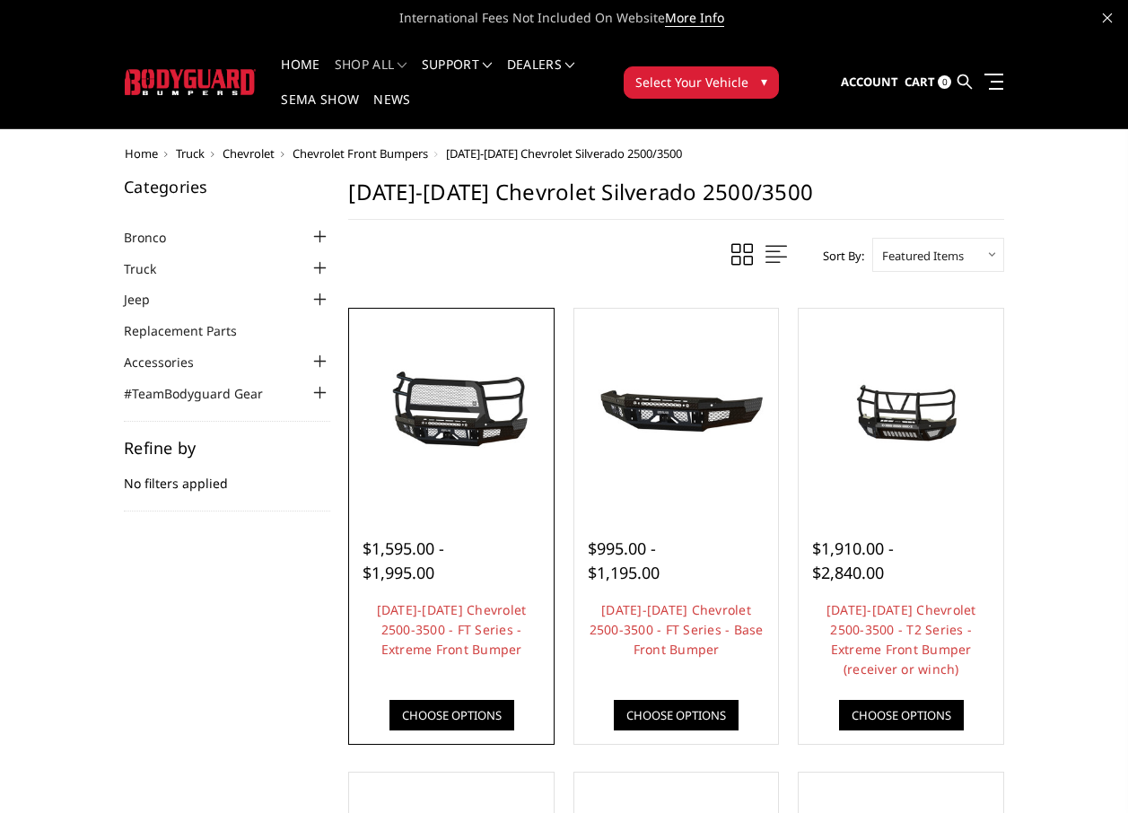
click at [482, 404] on img at bounding box center [452, 411] width 196 height 92
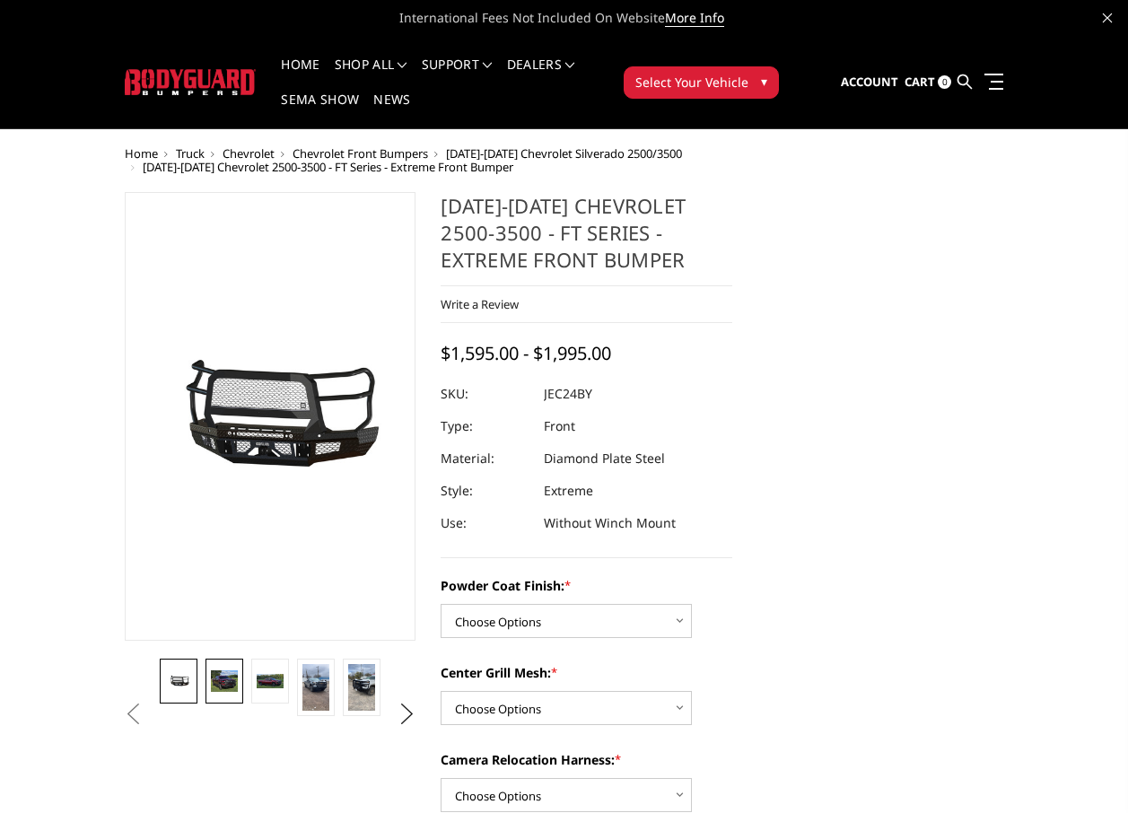
click at [227, 679] on img at bounding box center [224, 681] width 26 height 22
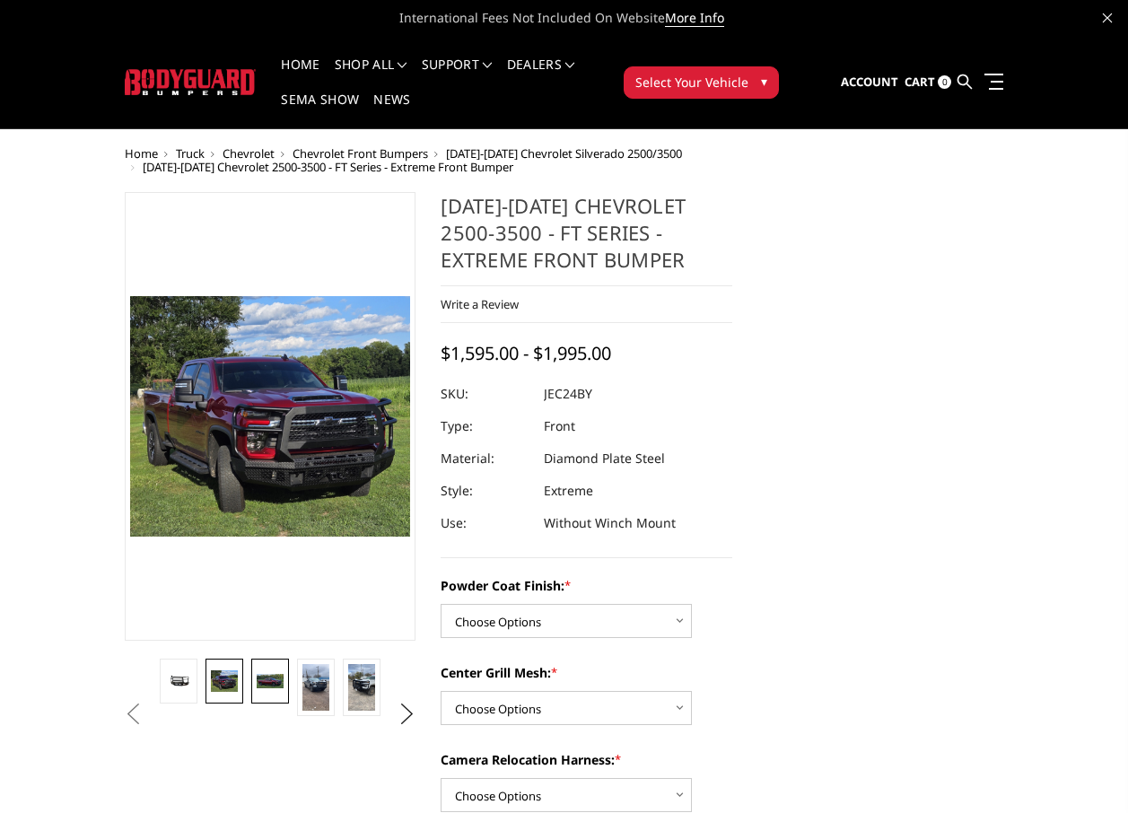
click at [277, 691] on link at bounding box center [269, 681] width 37 height 45
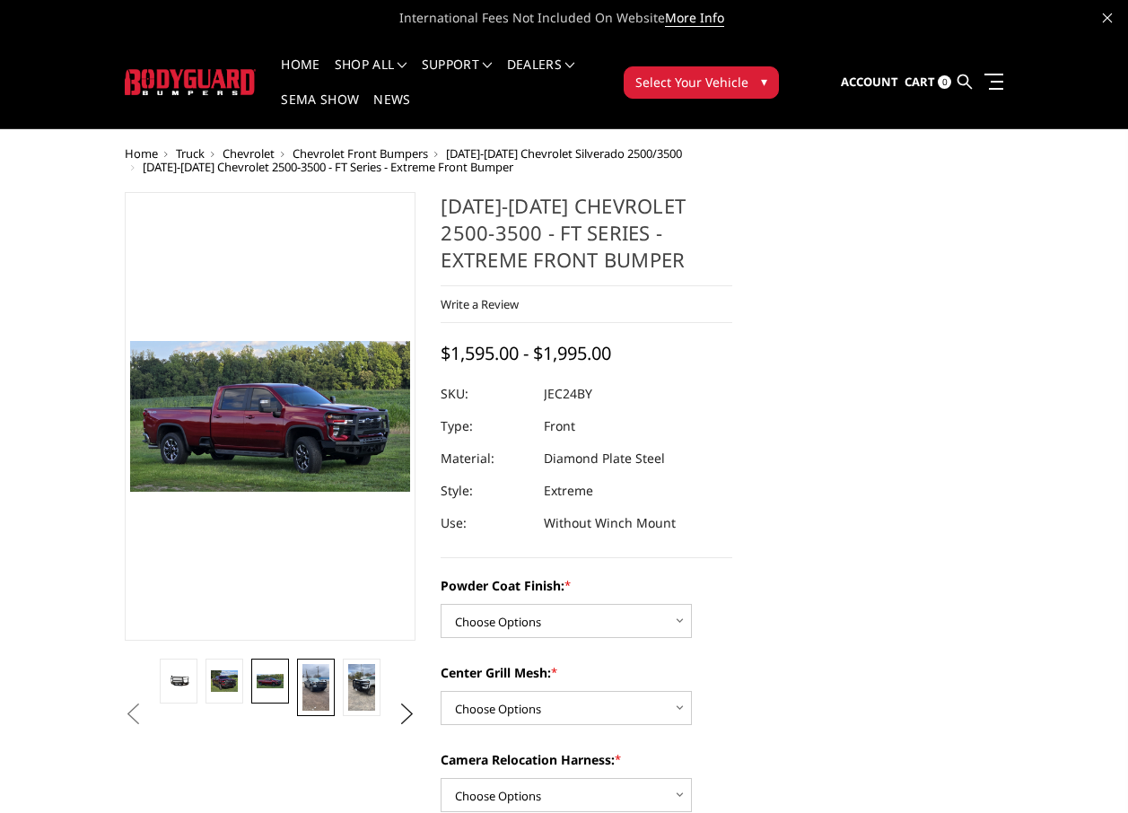
click at [313, 695] on img at bounding box center [315, 687] width 26 height 47
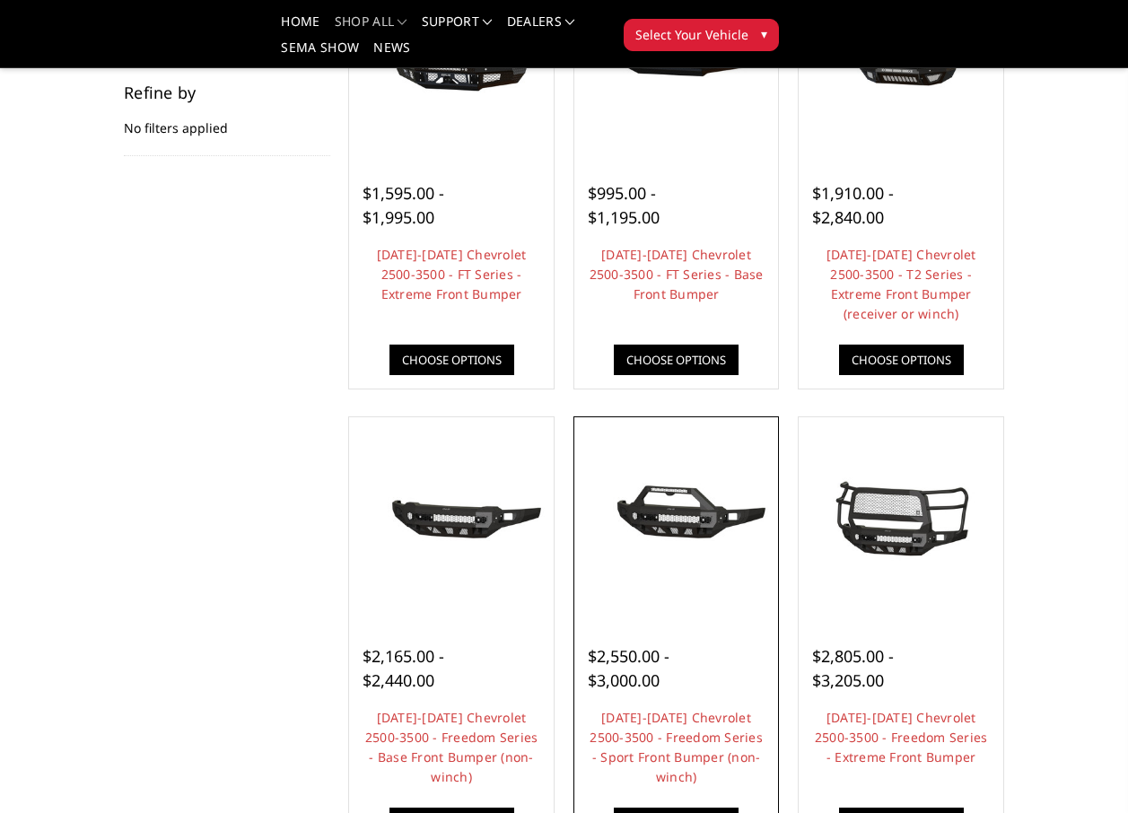
scroll to position [359, 0]
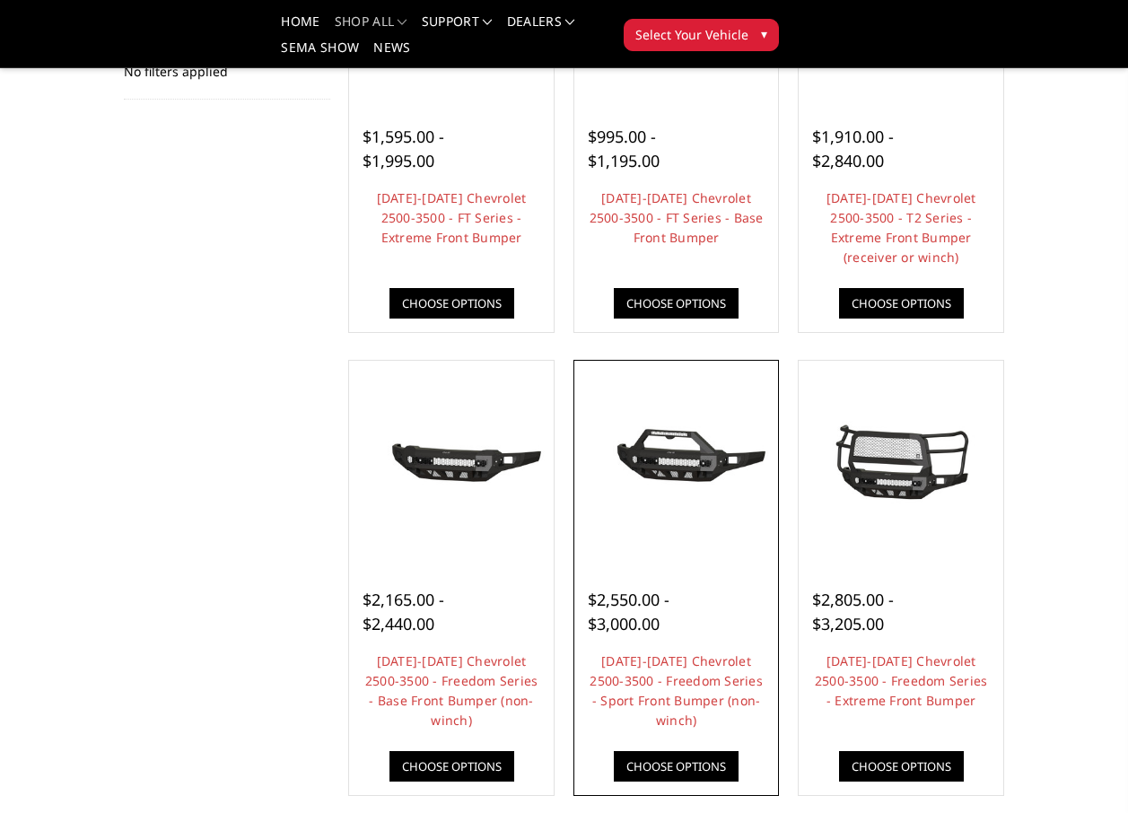
click at [667, 462] on img at bounding box center [677, 462] width 196 height 92
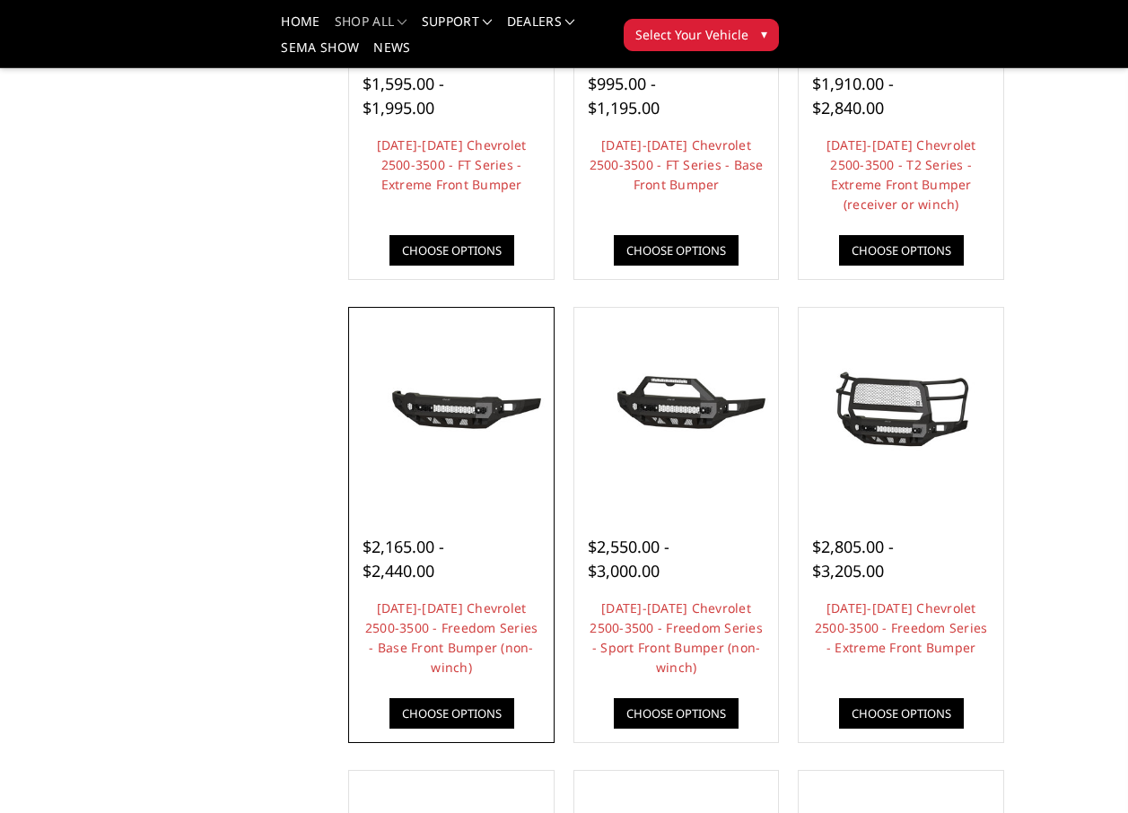
scroll to position [359, 0]
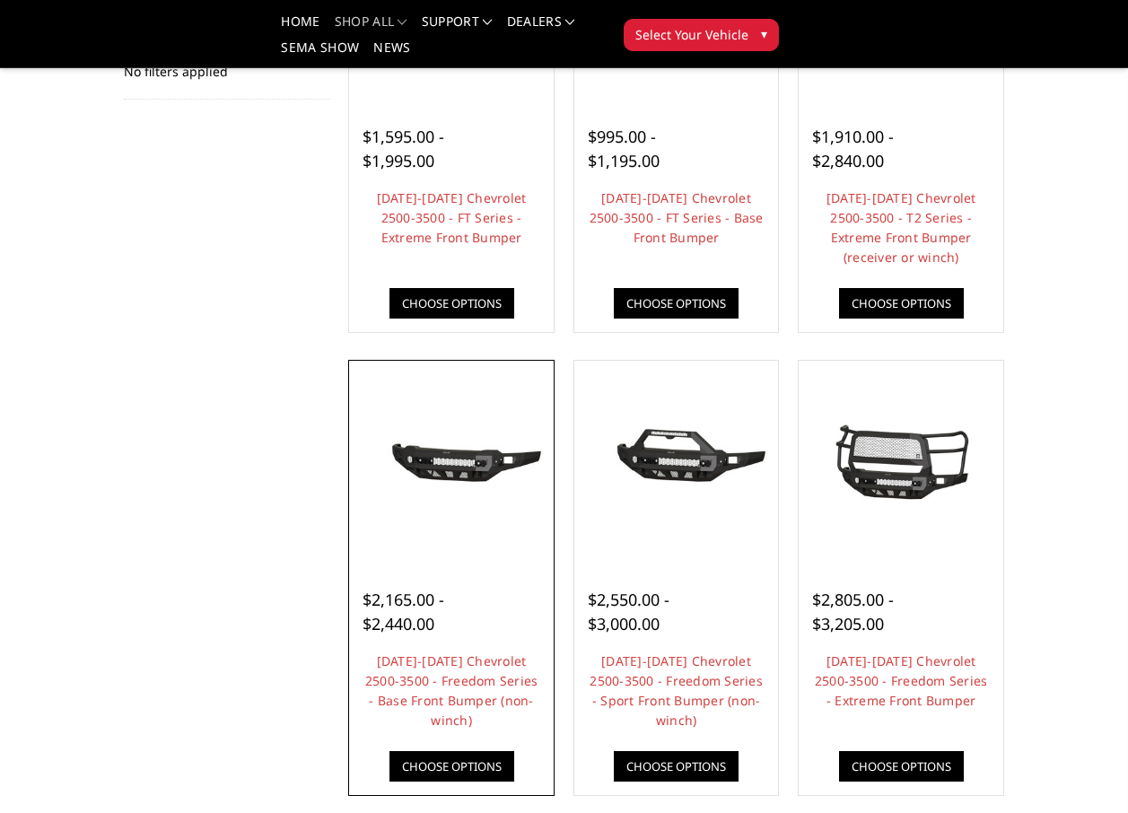
click at [434, 419] on img at bounding box center [452, 462] width 196 height 92
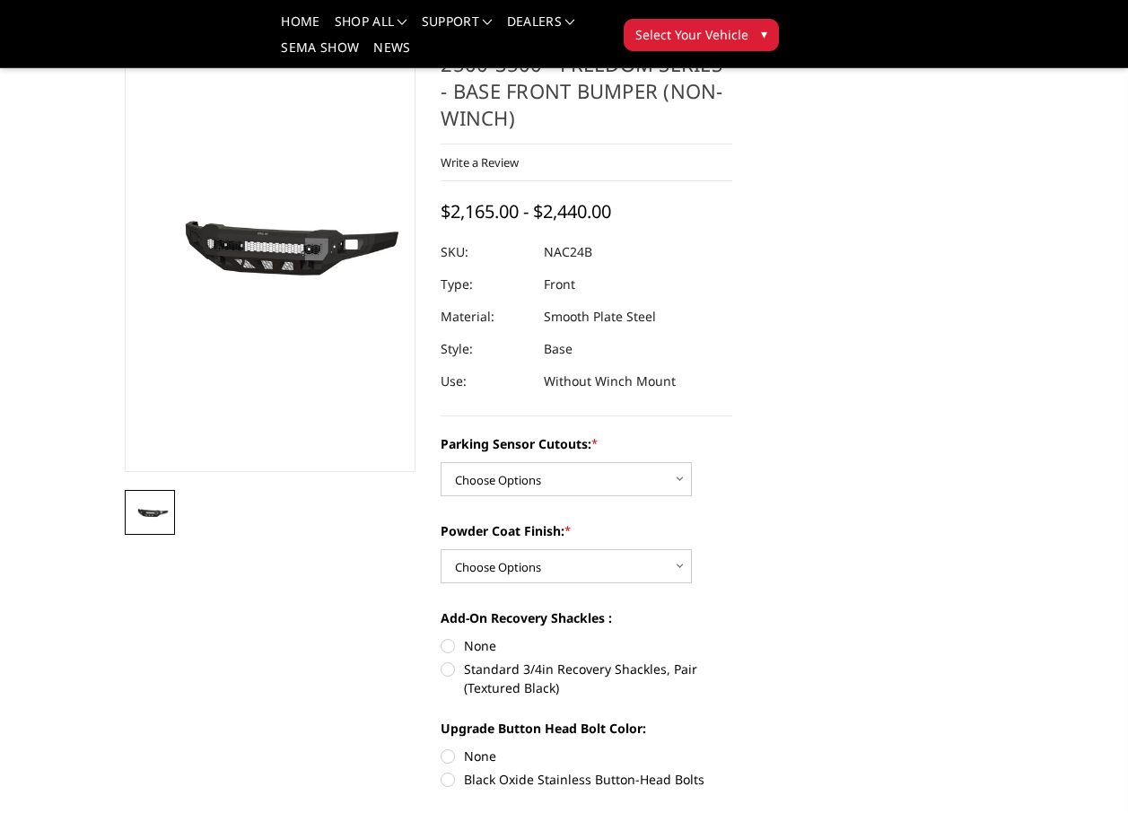
scroll to position [179, 0]
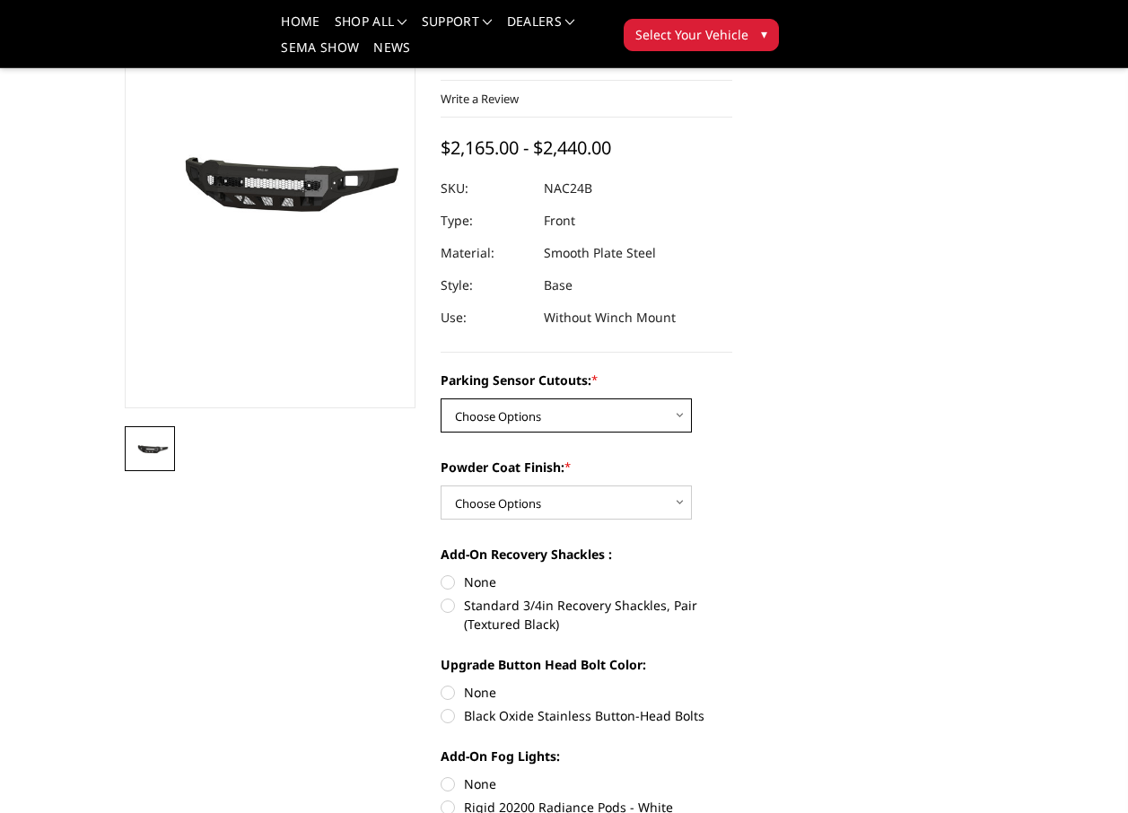
click at [677, 420] on select "Choose Options No - Without Parking Sensor Cutouts Yes - With Parking Sensor Cu…" at bounding box center [566, 415] width 251 height 34
select select "2968"
click at [441, 398] on select "Choose Options No - Without Parking Sensor Cutouts Yes - With Parking Sensor Cu…" at bounding box center [566, 415] width 251 height 34
click at [675, 505] on select "Choose Options Bare Metal Texture Black Powder Coat" at bounding box center [566, 503] width 251 height 34
select select "2970"
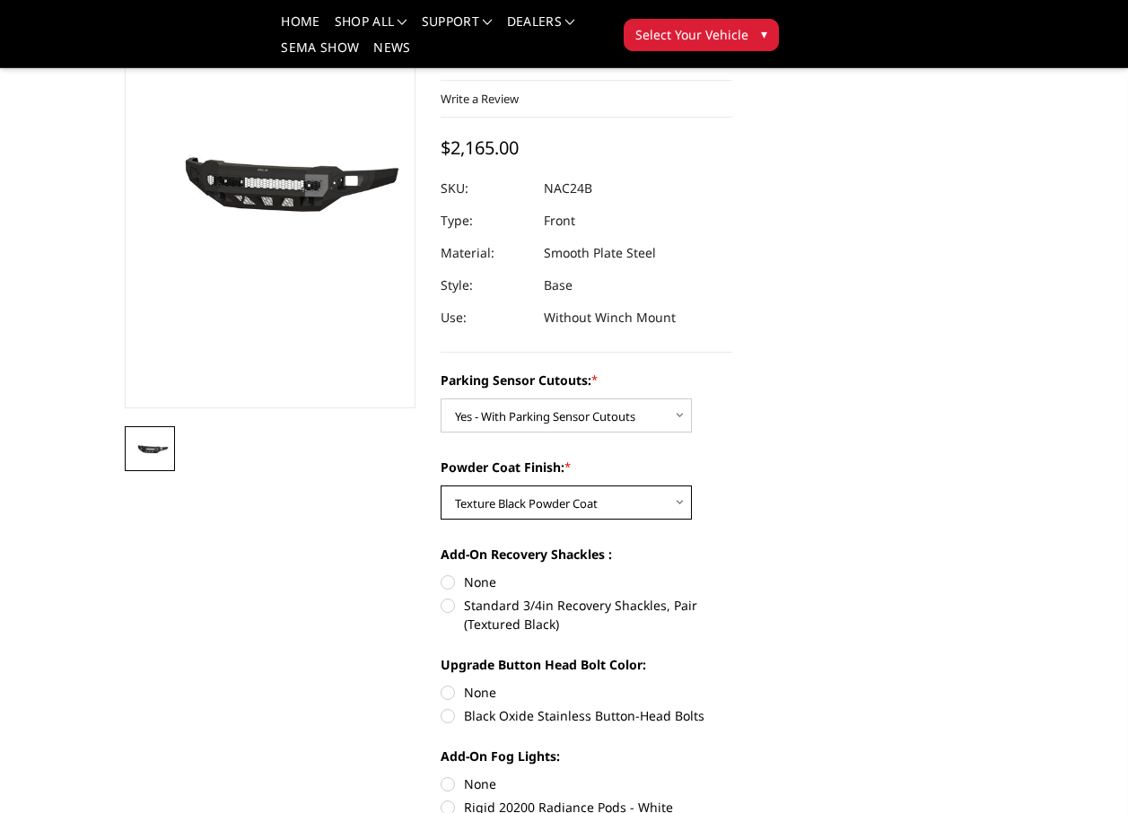
click at [441, 486] on select "Choose Options Bare Metal Texture Black Powder Coat" at bounding box center [566, 503] width 251 height 34
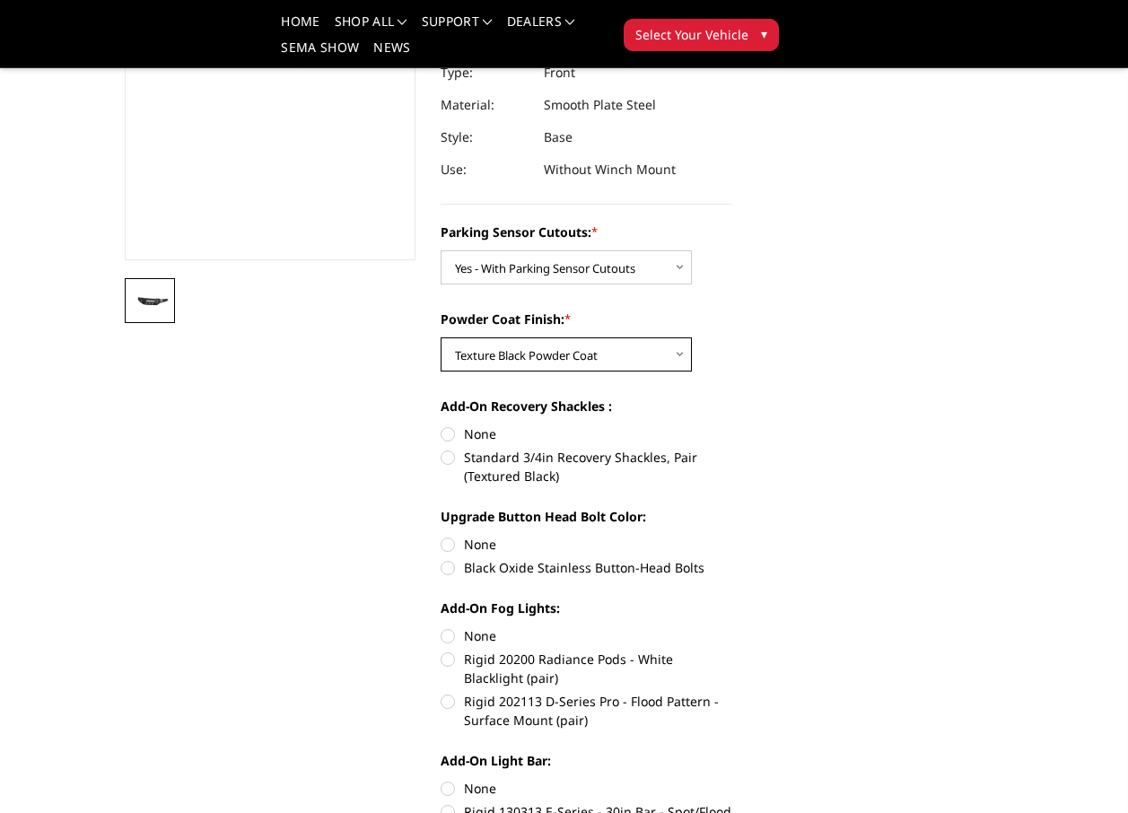
scroll to position [359, 0]
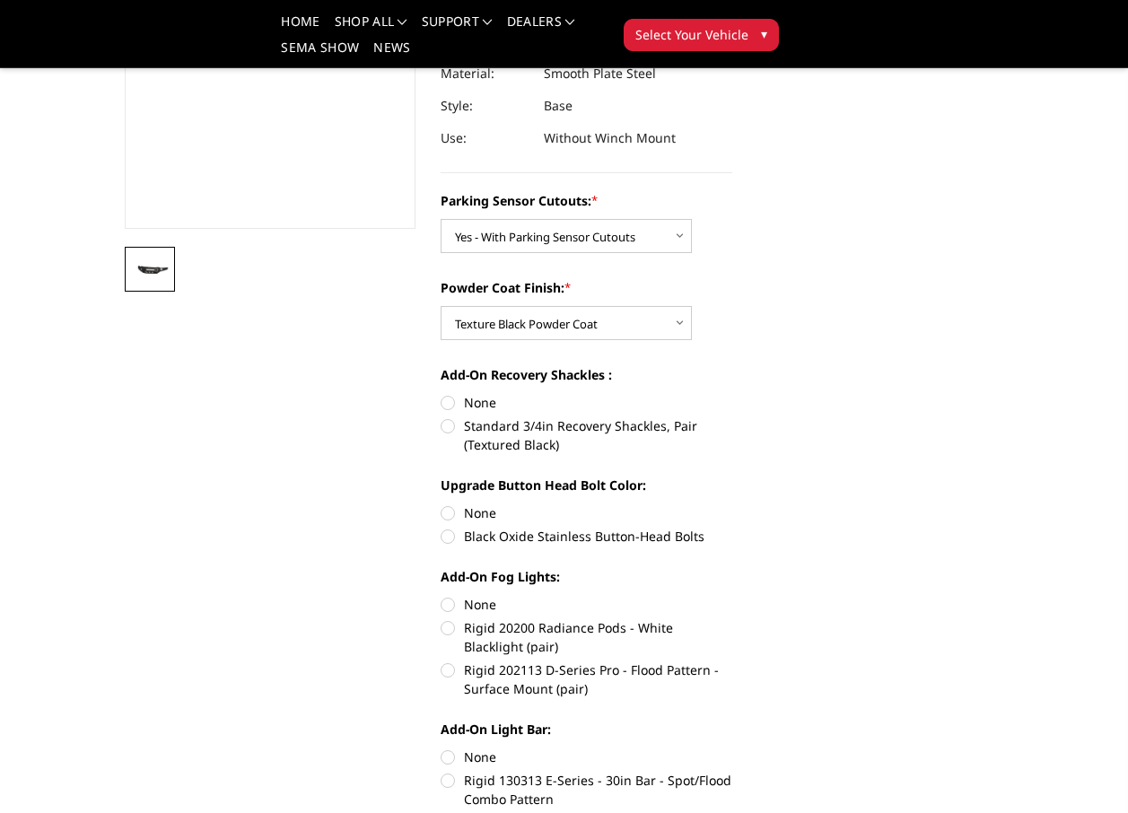
click at [450, 429] on label "Standard 3/4in Recovery Shackles, Pair (Textured Black)" at bounding box center [587, 435] width 292 height 38
click at [732, 394] on input "Standard 3/4in Recovery Shackles, Pair (Textured Black)" at bounding box center [732, 393] width 1 height 1
radio input "true"
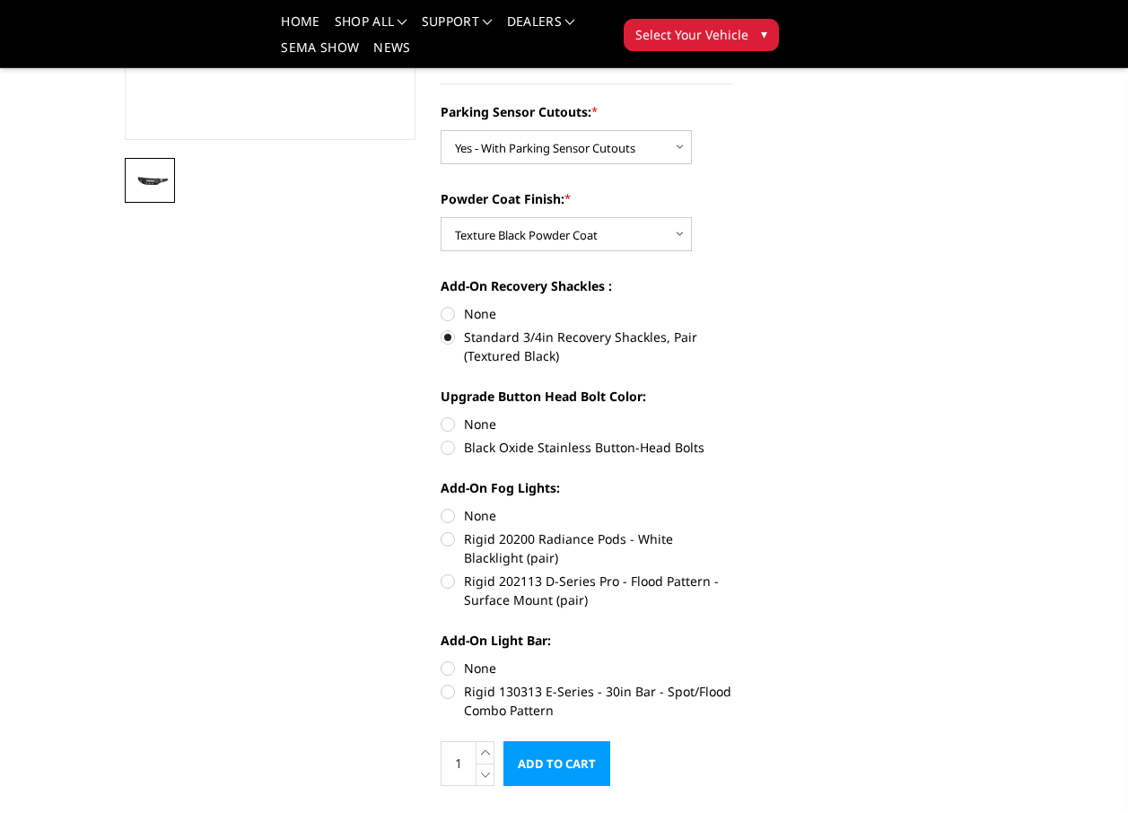
scroll to position [449, 0]
click at [441, 423] on label "None" at bounding box center [587, 423] width 292 height 19
click at [441, 415] on input "None" at bounding box center [441, 414] width 1 height 1
radio input "true"
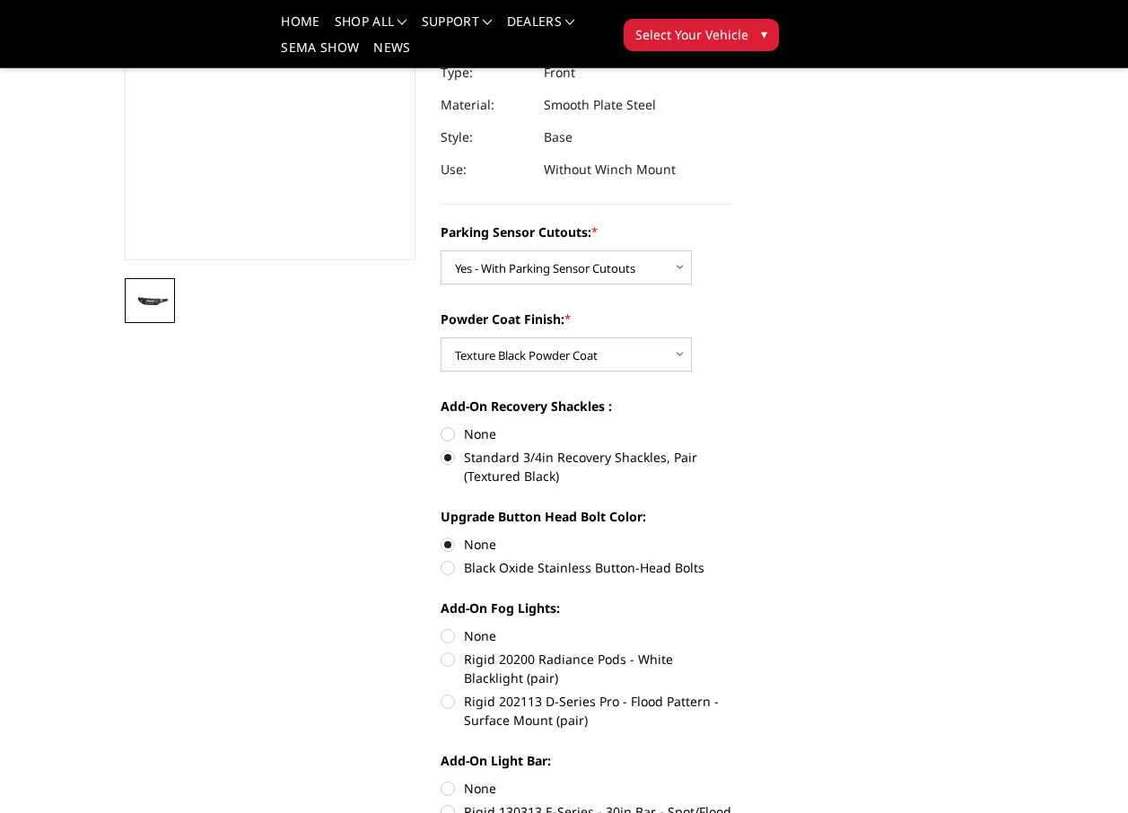
scroll to position [359, 0]
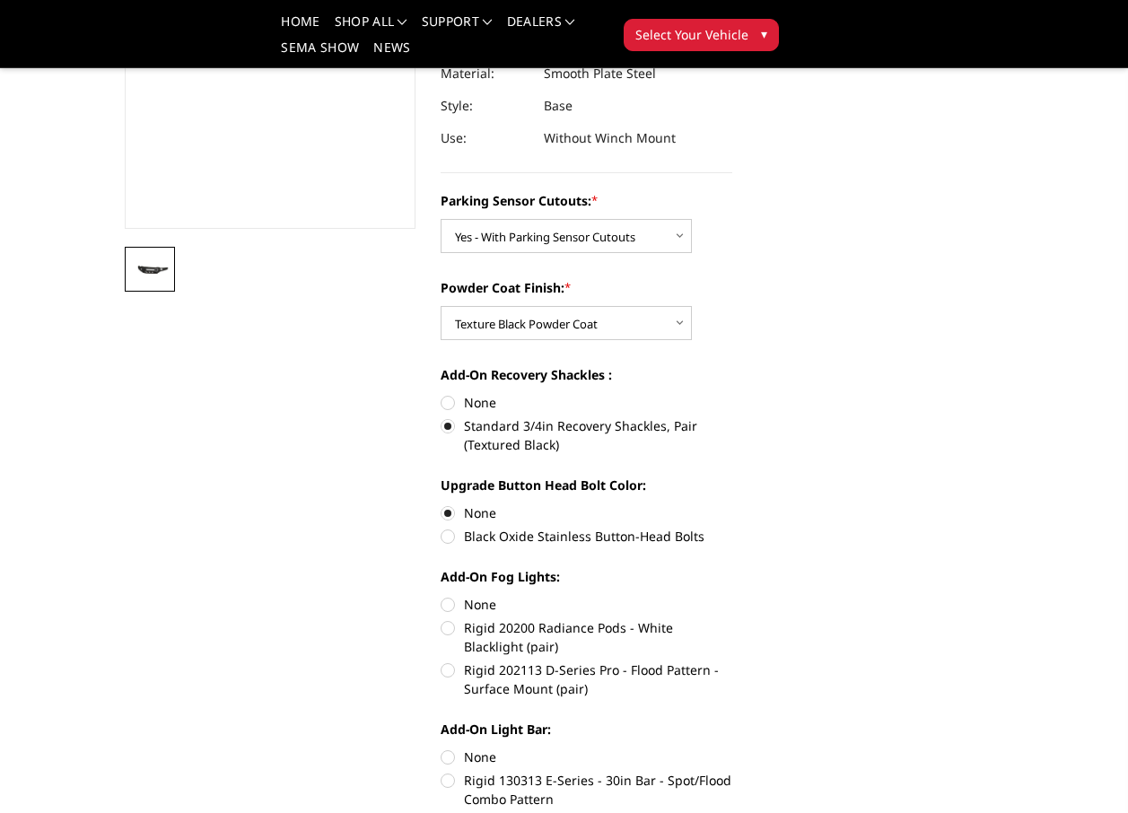
click at [451, 671] on label "Rigid 202113 D-Series Pro - Flood Pattern - Surface Mount (pair)" at bounding box center [587, 680] width 292 height 38
click at [732, 619] on input "Rigid 202113 D-Series Pro - Flood Pattern - Surface Mount (pair)" at bounding box center [732, 618] width 1 height 1
radio input "true"
click at [451, 632] on label "Rigid 20200 Radiance Pods - White Blacklight (pair)" at bounding box center [587, 637] width 292 height 38
click at [732, 596] on input "Rigid 20200 Radiance Pods - White Blacklight (pair)" at bounding box center [732, 595] width 1 height 1
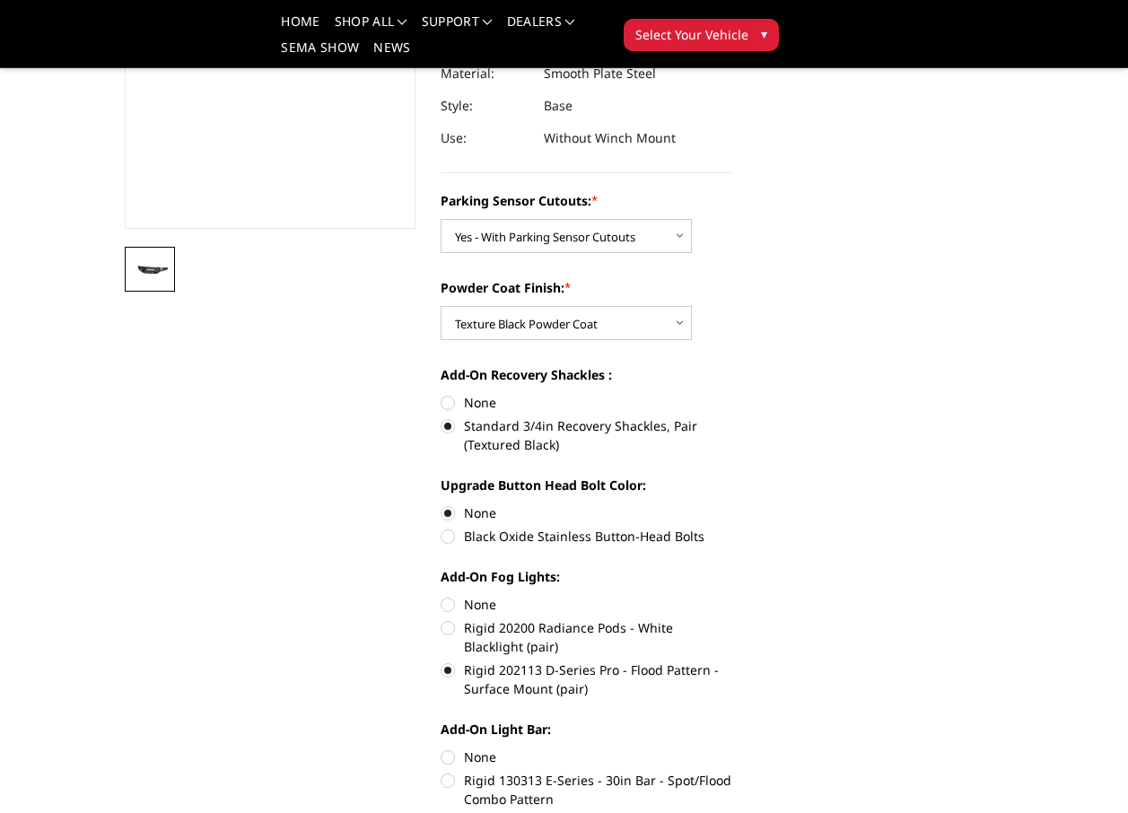
radio input "true"
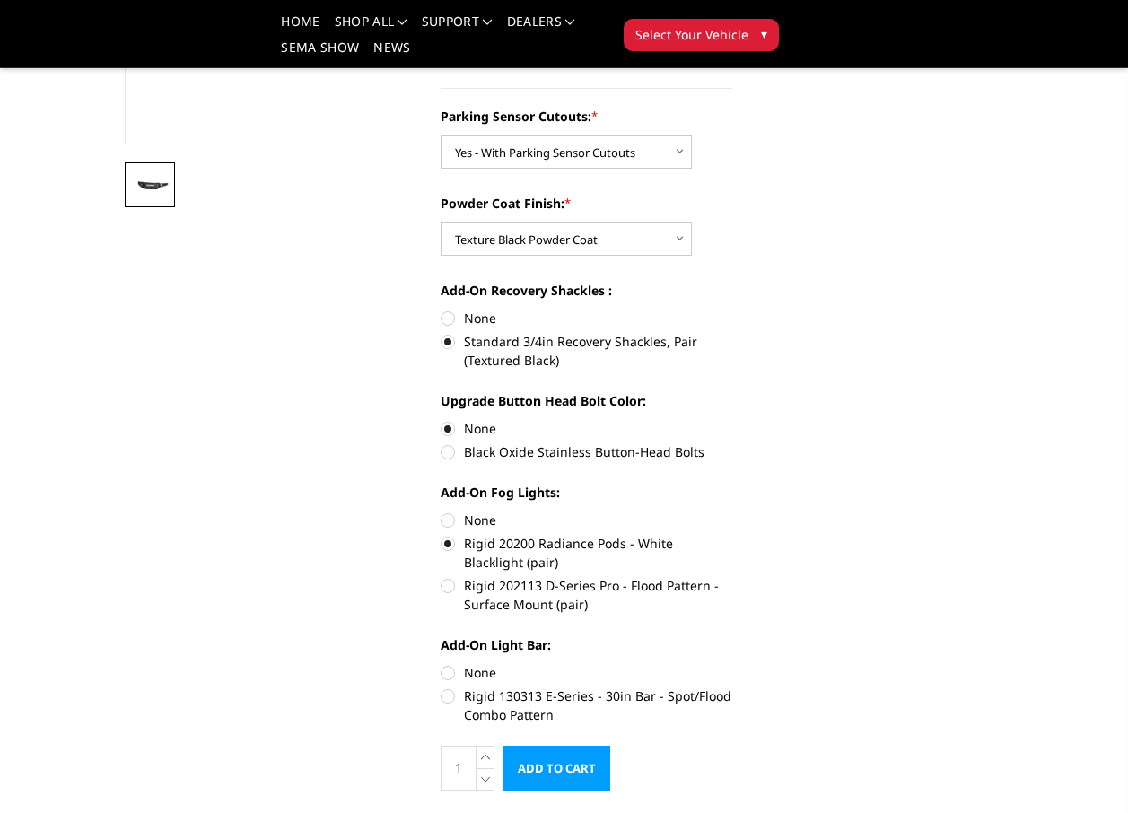
scroll to position [449, 0]
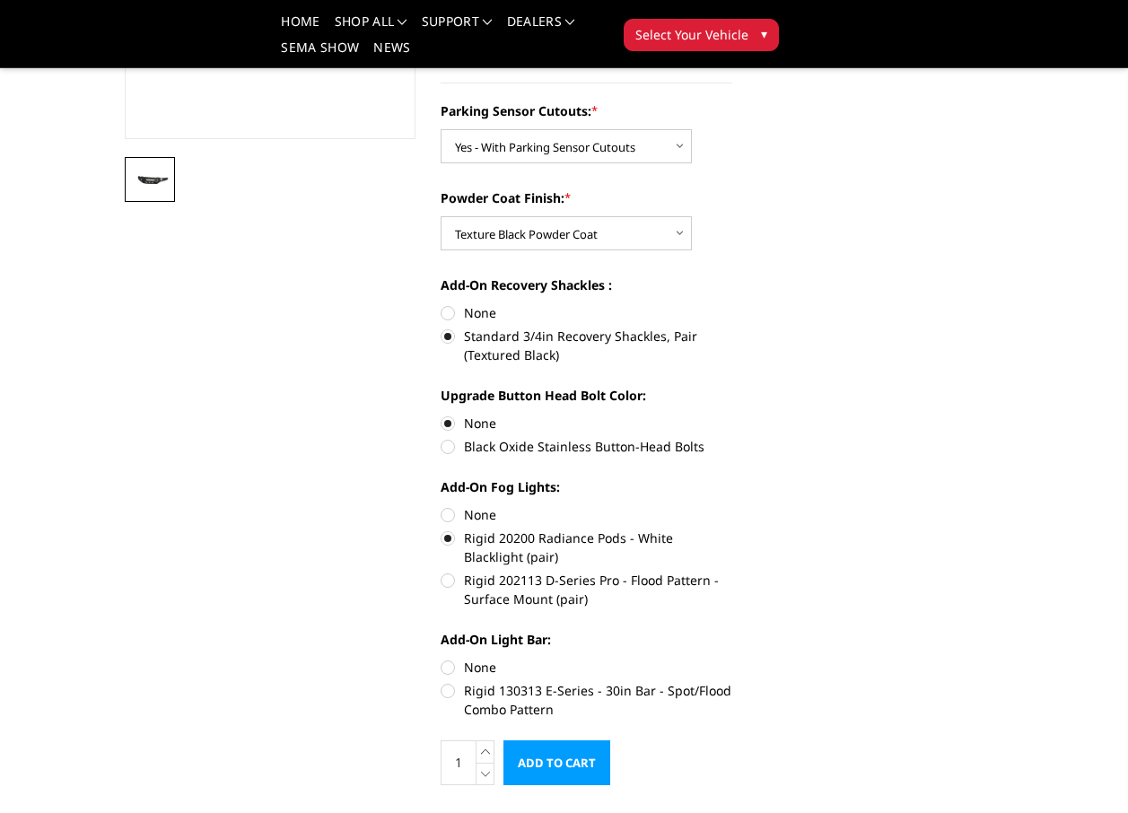
click at [446, 585] on label "Rigid 202113 D-Series Pro - Flood Pattern - Surface Mount (pair)" at bounding box center [587, 590] width 292 height 38
click at [732, 530] on input "Rigid 202113 D-Series Pro - Flood Pattern - Surface Mount (pair)" at bounding box center [732, 529] width 1 height 1
radio input "true"
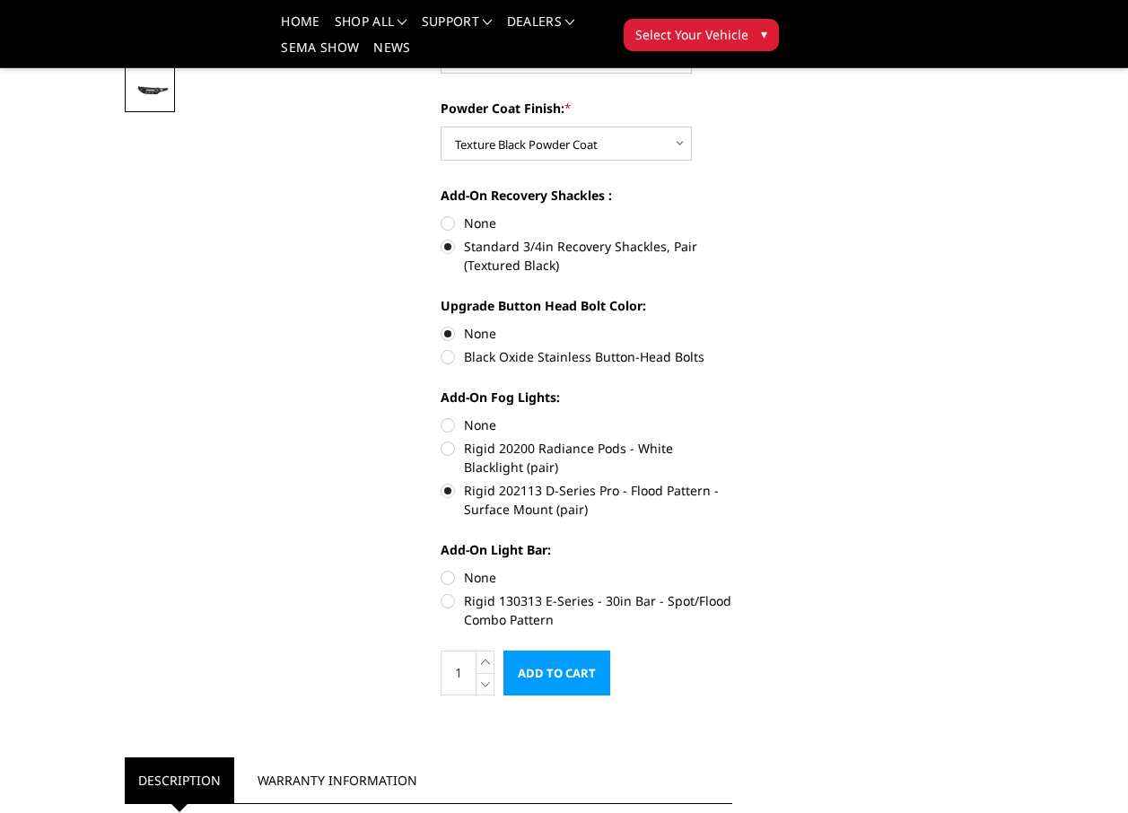
click at [450, 580] on label "None" at bounding box center [587, 577] width 292 height 19
click at [442, 569] on input "None" at bounding box center [441, 568] width 1 height 1
radio input "true"
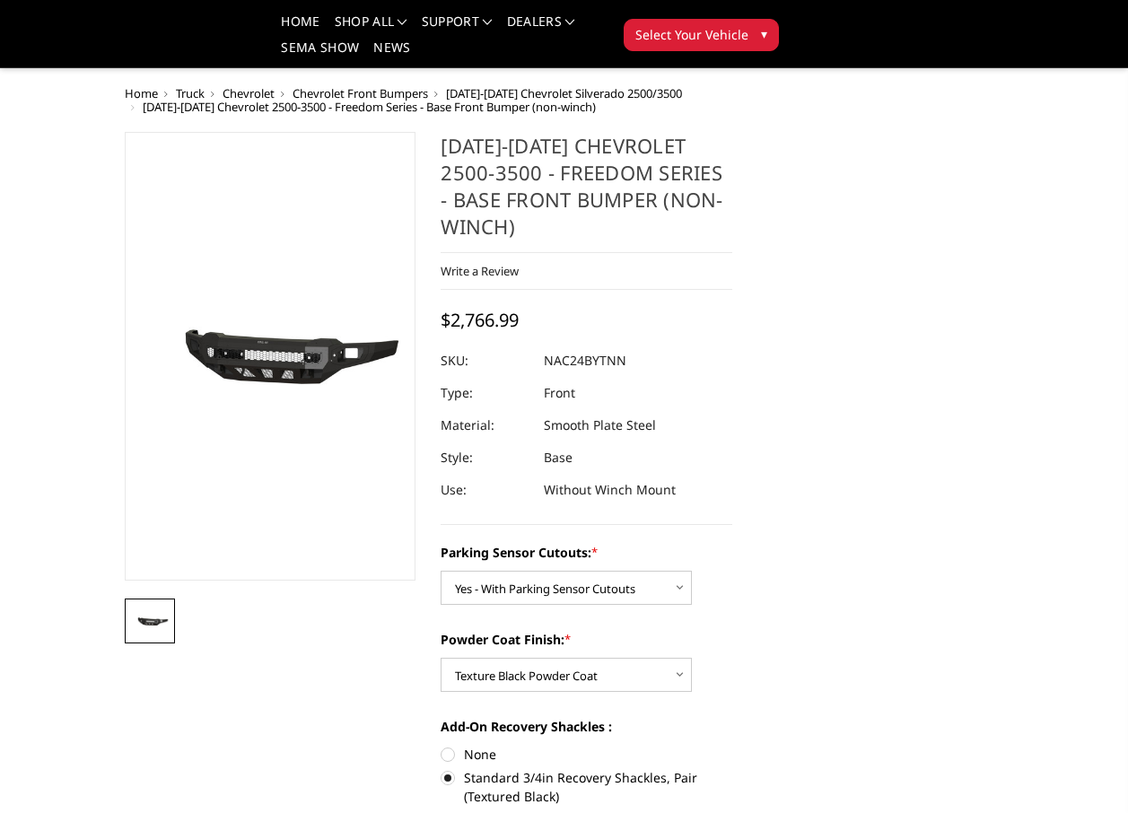
scroll to position [0, 0]
